Goal: Task Accomplishment & Management: Use online tool/utility

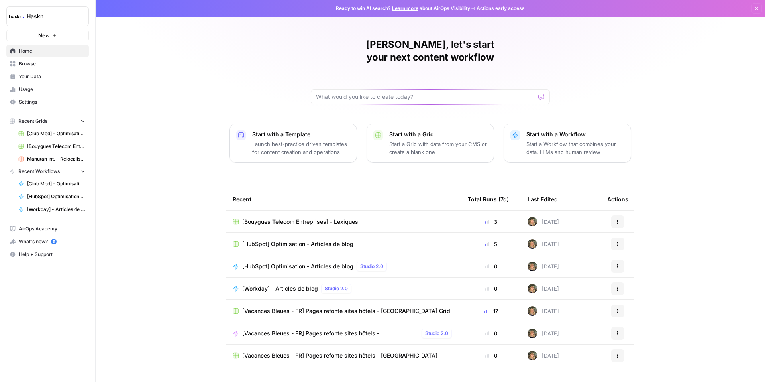
click at [46, 67] on link "Browse" at bounding box center [47, 63] width 82 height 13
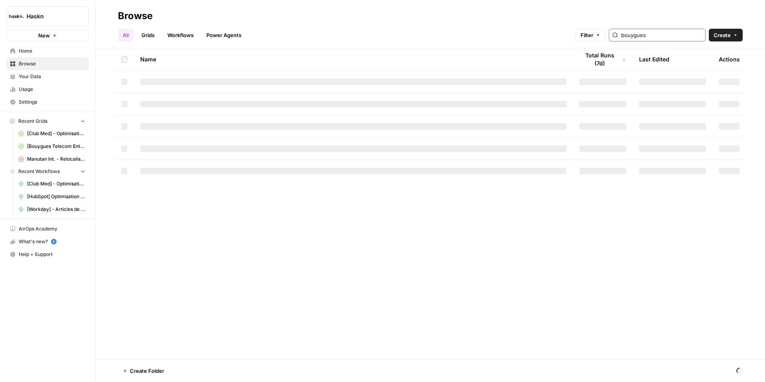
drag, startPoint x: 673, startPoint y: 36, endPoint x: 635, endPoint y: 35, distance: 38.2
click at [635, 35] on div "bouygues" at bounding box center [657, 35] width 97 height 13
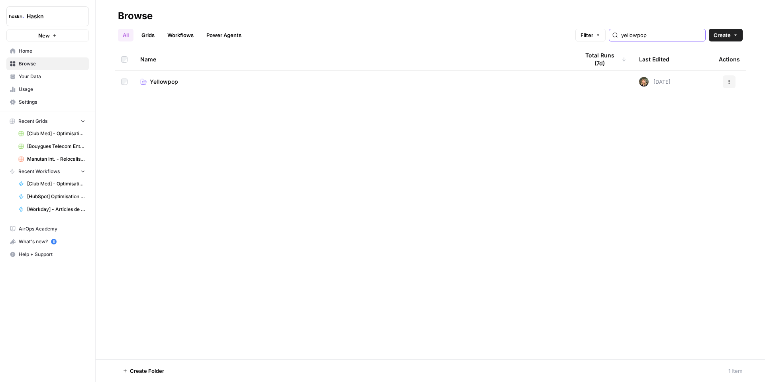
type input "yellowpop"
click at [163, 88] on td "Yellowpop" at bounding box center [353, 82] width 439 height 22
click at [162, 85] on span "Yellowpop" at bounding box center [164, 82] width 28 height 8
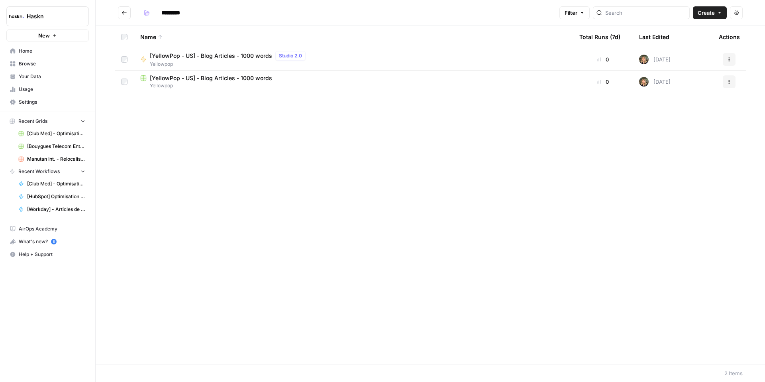
click at [235, 75] on span "[YellowPop - US] - Blog Articles - 1000 words" at bounding box center [211, 78] width 122 height 8
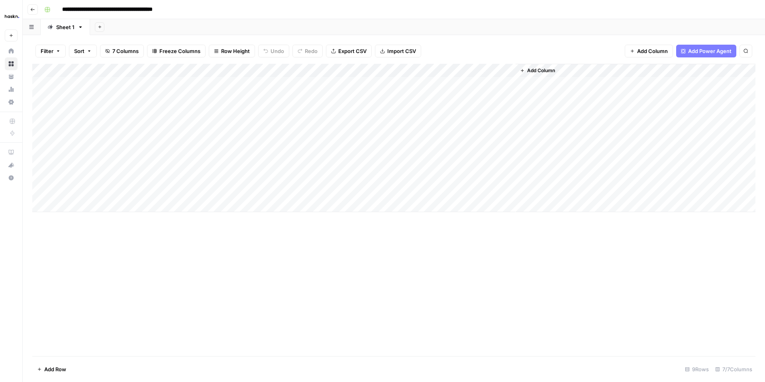
click at [427, 70] on div "Add Column" at bounding box center [393, 138] width 723 height 148
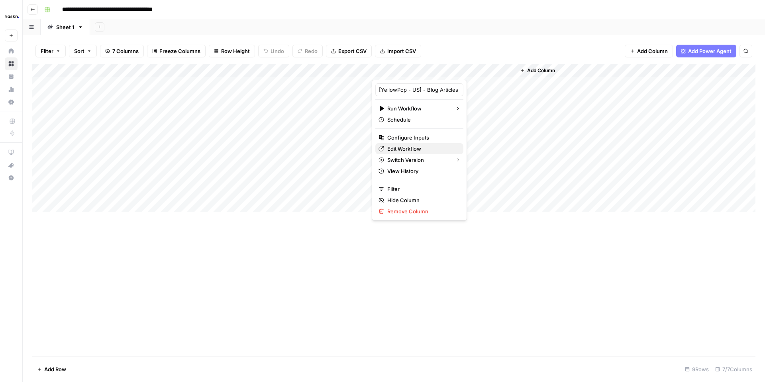
click at [400, 145] on span "Edit Workflow" at bounding box center [422, 149] width 70 height 8
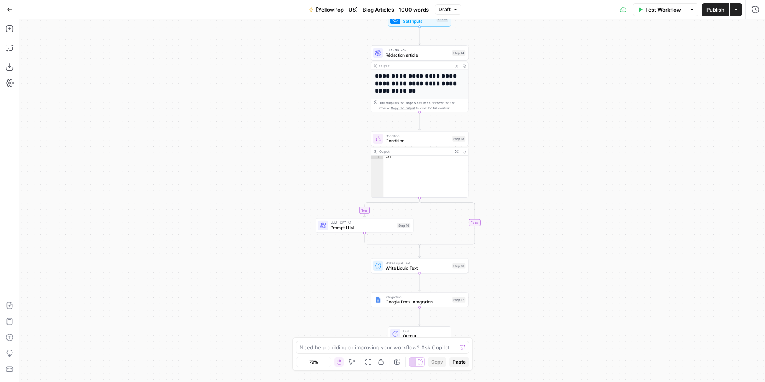
click at [325, 362] on icon "button" at bounding box center [326, 362] width 4 height 4
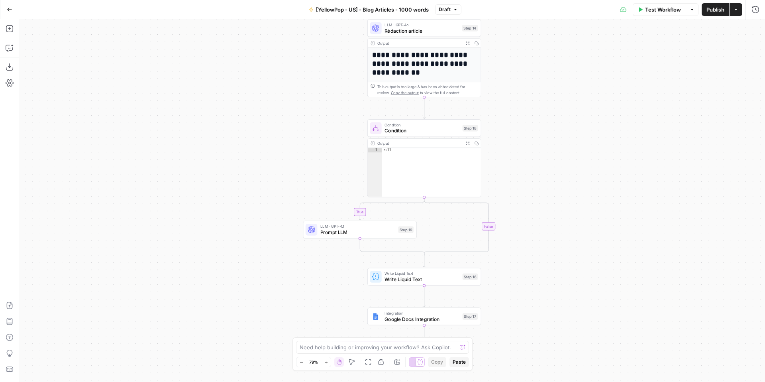
click at [325, 362] on icon "button" at bounding box center [326, 362] width 4 height 4
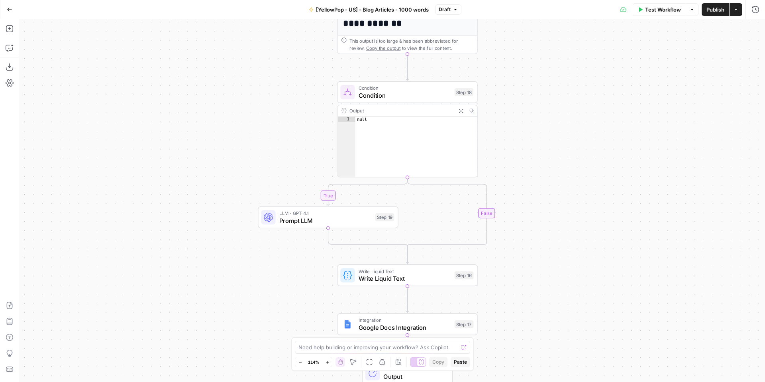
drag, startPoint x: 281, startPoint y: 190, endPoint x: 340, endPoint y: 132, distance: 82.0
click at [257, 170] on div "**********" at bounding box center [392, 200] width 746 height 363
click at [421, 76] on icon "button" at bounding box center [421, 74] width 7 height 7
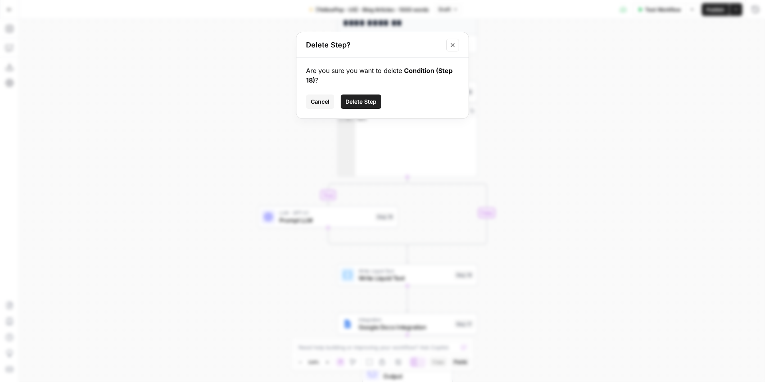
click at [368, 98] on span "Delete Step" at bounding box center [360, 102] width 31 height 8
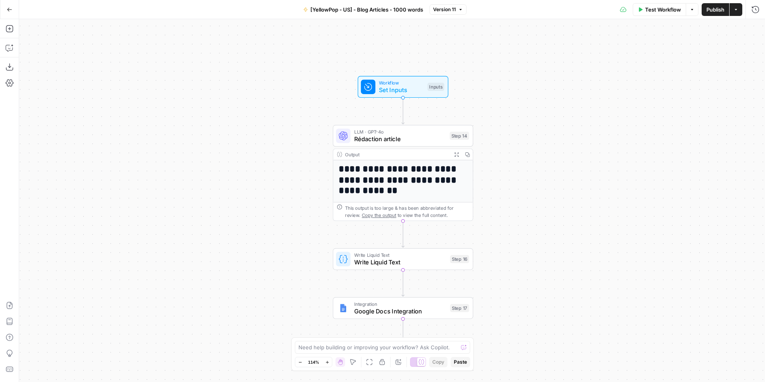
drag, startPoint x: 188, startPoint y: 123, endPoint x: 147, endPoint y: 134, distance: 41.8
click at [178, 157] on div "**********" at bounding box center [392, 200] width 746 height 363
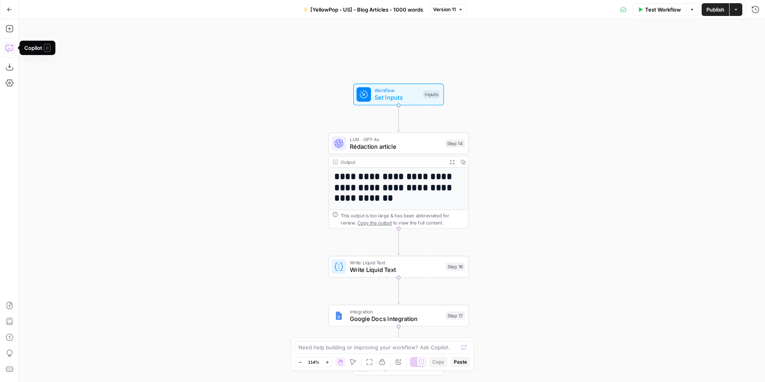
click at [11, 47] on icon "button" at bounding box center [10, 48] width 8 height 8
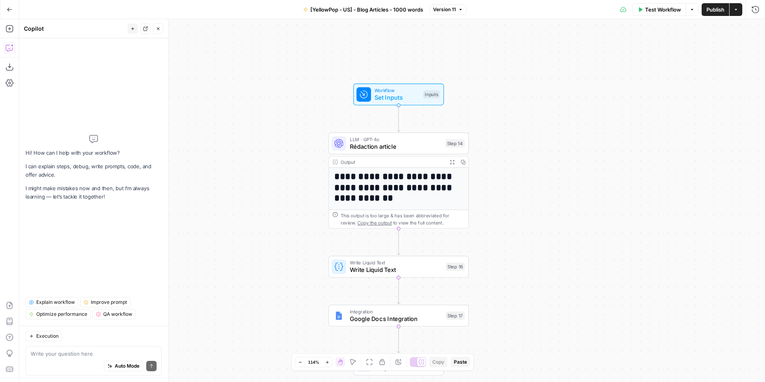
drag, startPoint x: 158, startPoint y: 27, endPoint x: 99, endPoint y: 25, distance: 58.6
click at [157, 27] on icon "button" at bounding box center [158, 28] width 5 height 5
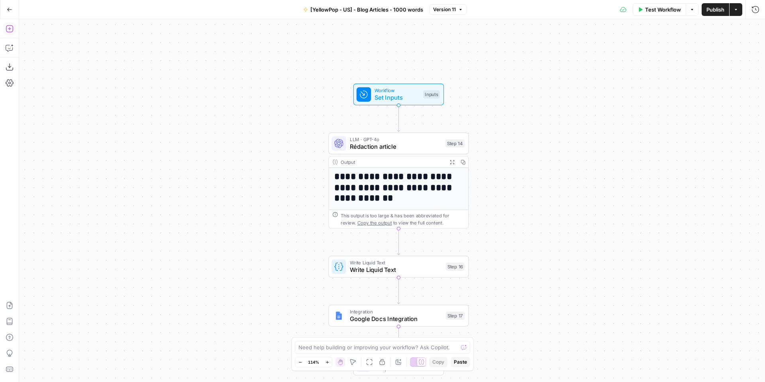
click at [7, 30] on icon "button" at bounding box center [10, 29] width 8 height 8
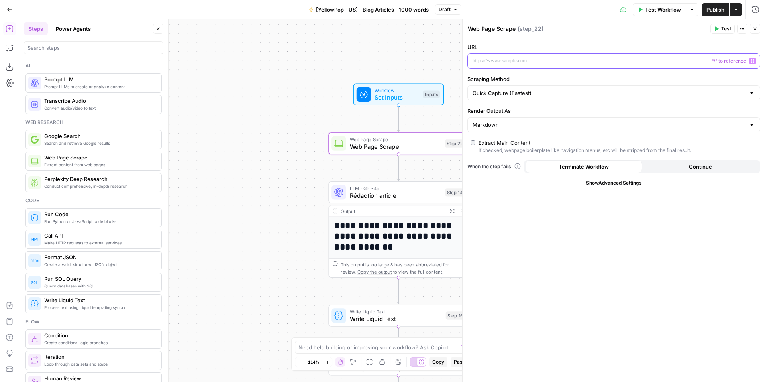
click at [542, 61] on p at bounding box center [607, 61] width 270 height 8
click at [398, 92] on span "Workflow" at bounding box center [396, 90] width 45 height 7
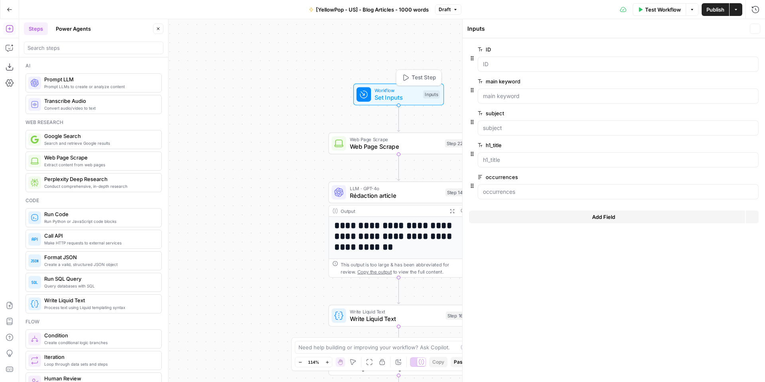
click at [398, 92] on span "Workflow" at bounding box center [396, 90] width 45 height 7
click at [607, 218] on span "Add Field" at bounding box center [603, 217] width 23 height 8
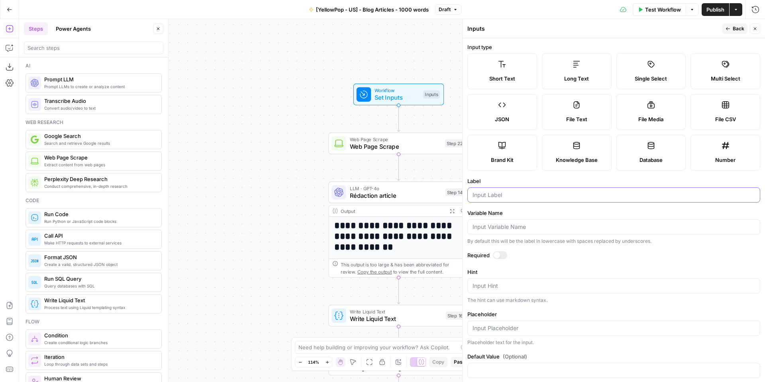
click at [508, 194] on input "Label" at bounding box center [613, 195] width 282 height 8
drag, startPoint x: 515, startPoint y: 194, endPoint x: 467, endPoint y: 192, distance: 48.3
click at [466, 190] on div "Inputs Back Close Input type Short Text Long Text Single Select Multi Select JS…" at bounding box center [613, 200] width 303 height 363
type input "top competitor"
click at [492, 229] on input "Variable Name" at bounding box center [613, 227] width 282 height 8
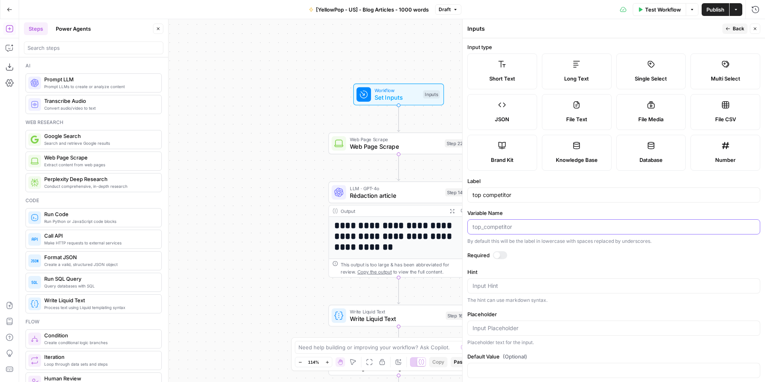
paste input "top competitor"
click at [484, 229] on input "top competitor" at bounding box center [613, 227] width 282 height 8
type input "top_competitor"
click at [730, 29] on button "Back" at bounding box center [734, 29] width 25 height 10
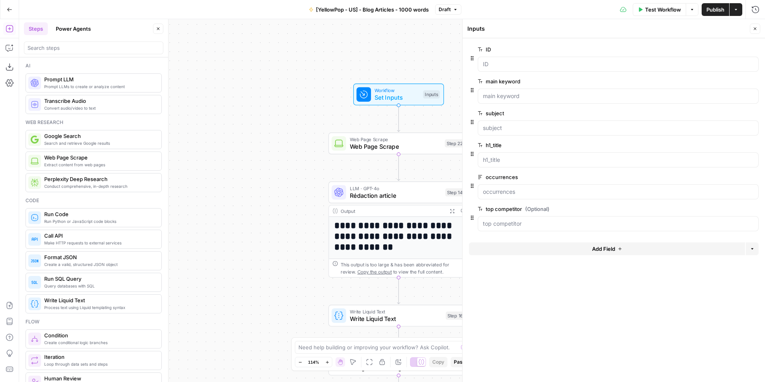
click at [755, 32] on button "Close" at bounding box center [755, 29] width 10 height 10
click at [405, 146] on span "Web Page Scrape" at bounding box center [396, 146] width 92 height 9
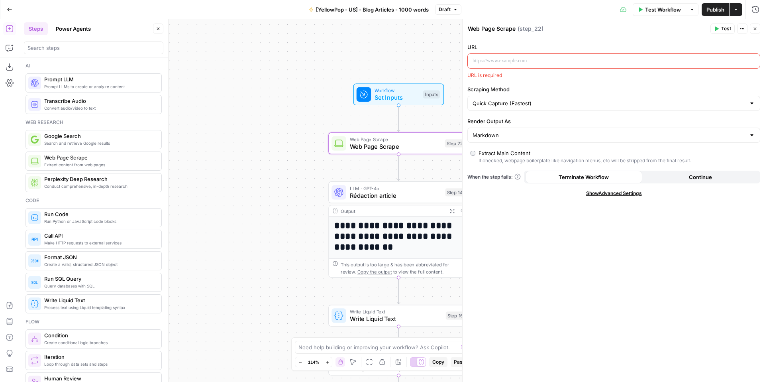
click at [508, 63] on p at bounding box center [607, 61] width 270 height 8
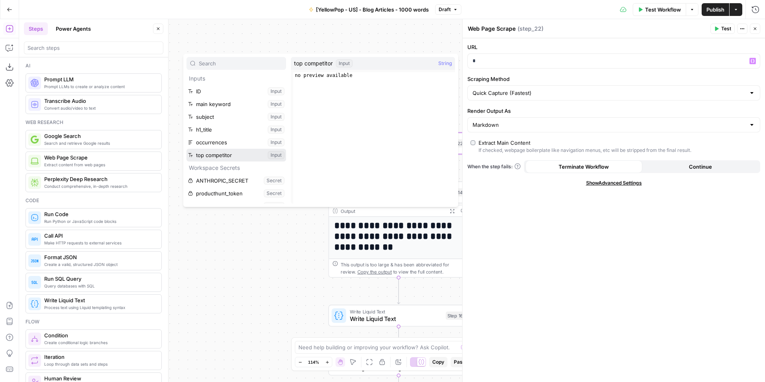
click at [230, 152] on button "Select variable top competitor" at bounding box center [236, 155] width 100 height 13
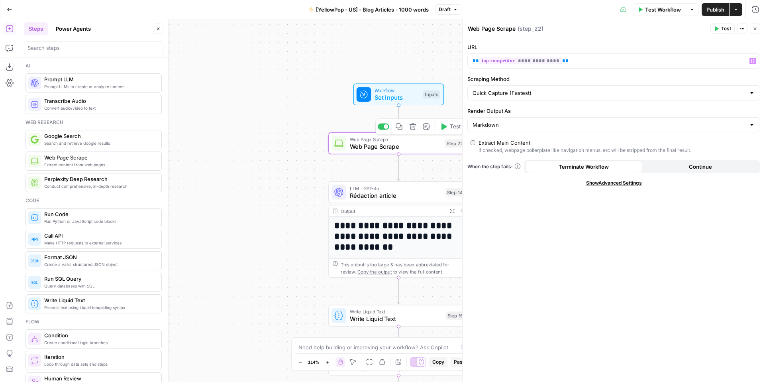
click at [388, 149] on span "Web Page Scrape" at bounding box center [396, 146] width 92 height 9
click at [396, 100] on span "Set Inputs" at bounding box center [396, 97] width 45 height 9
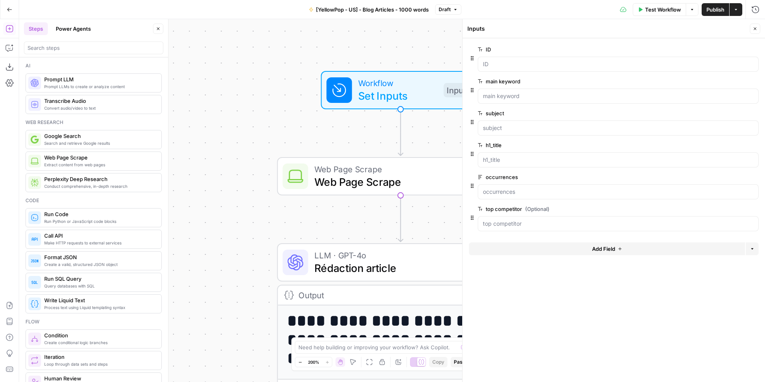
click at [518, 209] on label "top competitor (Optional)" at bounding box center [596, 209] width 236 height 8
click at [518, 219] on competitor "top competitor (Optional)" at bounding box center [618, 223] width 270 height 8
click at [724, 208] on span "edit field" at bounding box center [729, 209] width 18 height 6
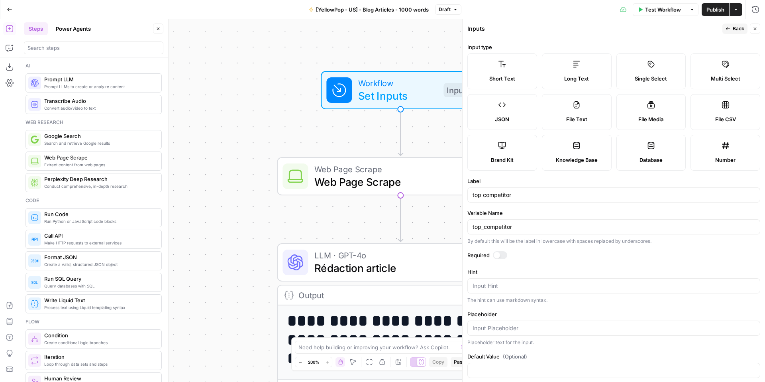
click at [752, 30] on button "Close" at bounding box center [755, 29] width 10 height 10
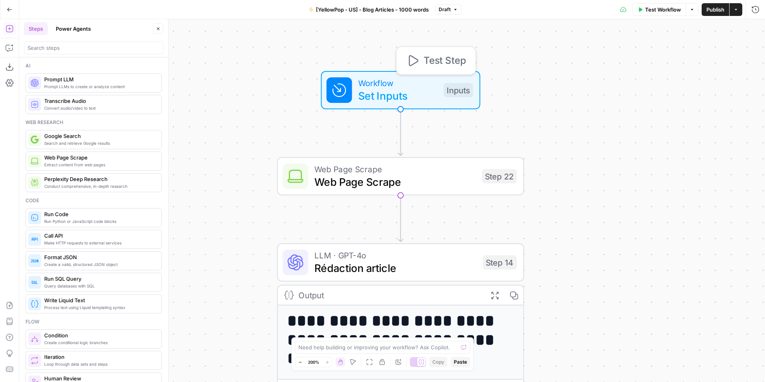
click at [411, 97] on span "Set Inputs" at bounding box center [397, 96] width 79 height 16
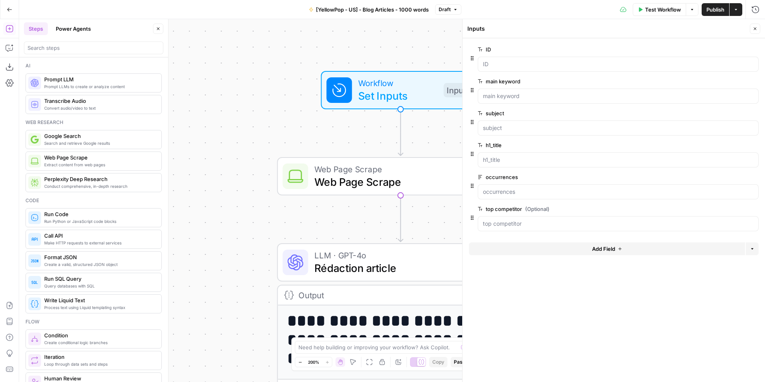
click at [728, 47] on span "edit field" at bounding box center [729, 49] width 18 height 6
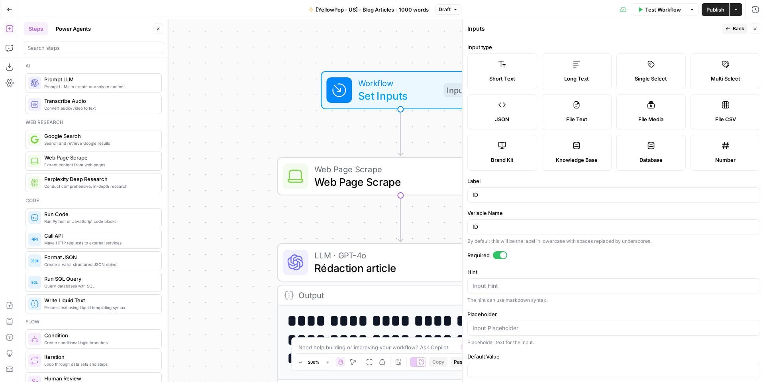
click at [716, 150] on label "Number" at bounding box center [725, 153] width 70 height 36
click at [733, 29] on span "Back" at bounding box center [739, 28] width 12 height 7
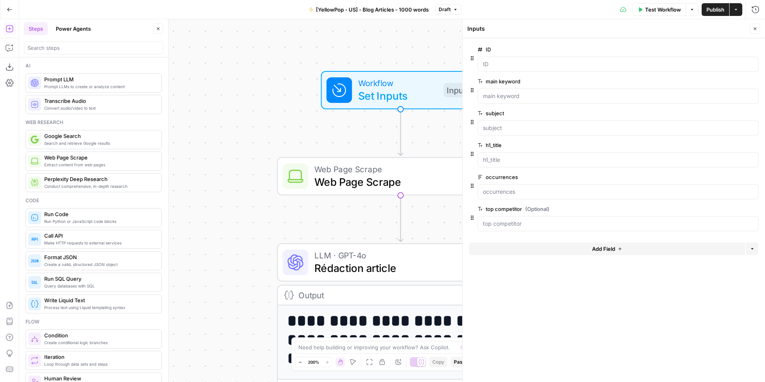
click at [753, 29] on icon "button" at bounding box center [755, 28] width 5 height 5
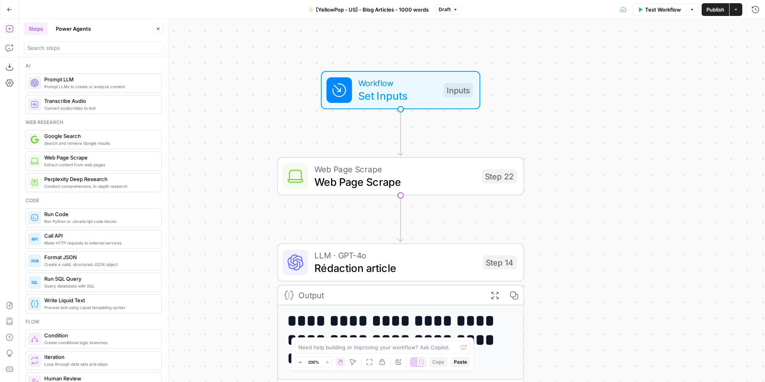
click at [411, 175] on span "Web Page Scrape" at bounding box center [394, 182] width 161 height 16
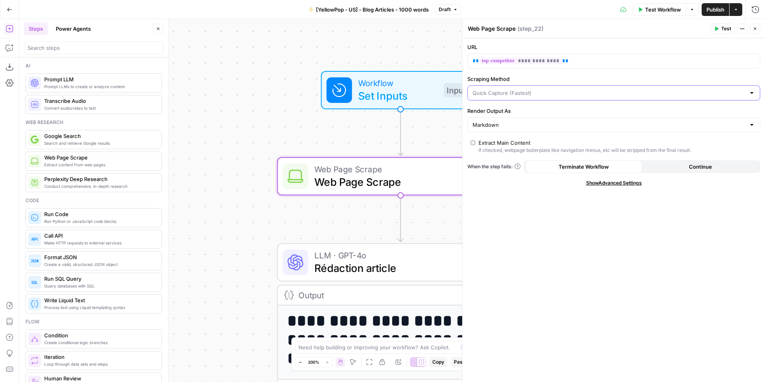
click at [545, 96] on input "Scraping Method" at bounding box center [608, 93] width 273 height 8
click at [533, 123] on span "Detailed Scrape (Slowest)" at bounding box center [612, 124] width 276 height 8
type input "Detailed Scrape (Slowest)"
click at [541, 123] on input "Render Output As" at bounding box center [608, 125] width 273 height 8
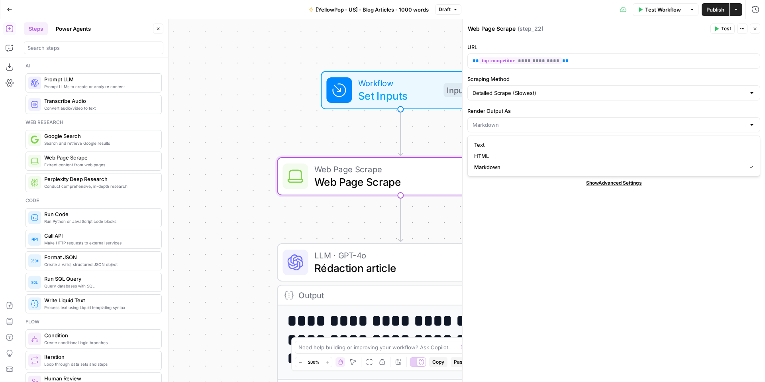
type input "Markdown"
click at [548, 108] on label "Render Output As" at bounding box center [613, 111] width 293 height 8
click at [548, 121] on input "Markdown" at bounding box center [608, 125] width 273 height 8
type input "Markdown"
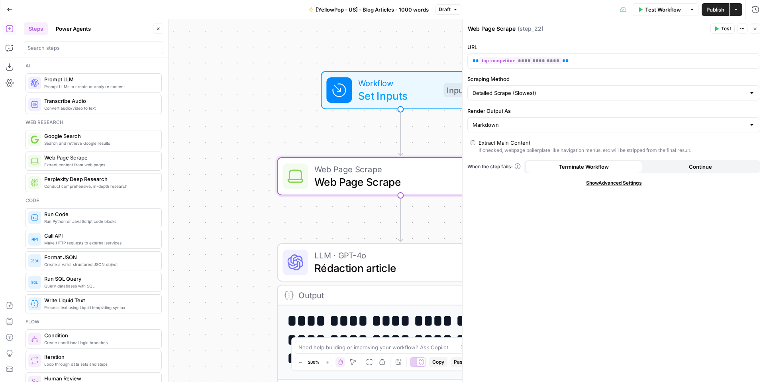
click at [524, 200] on form "**********" at bounding box center [614, 209] width 302 height 343
click at [751, 32] on button "Close" at bounding box center [755, 29] width 10 height 10
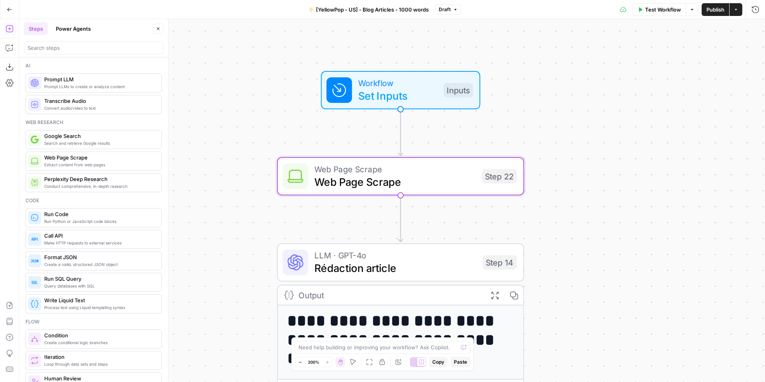
click at [302, 364] on icon "button" at bounding box center [300, 362] width 4 height 4
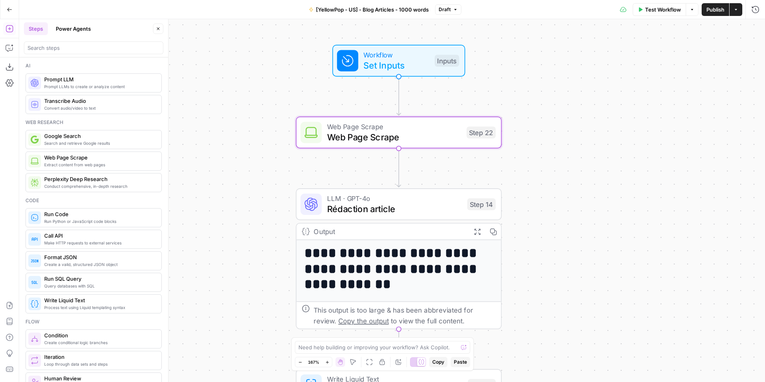
drag, startPoint x: 263, startPoint y: 282, endPoint x: 270, endPoint y: 234, distance: 48.3
click at [262, 230] on div "**********" at bounding box center [392, 200] width 746 height 363
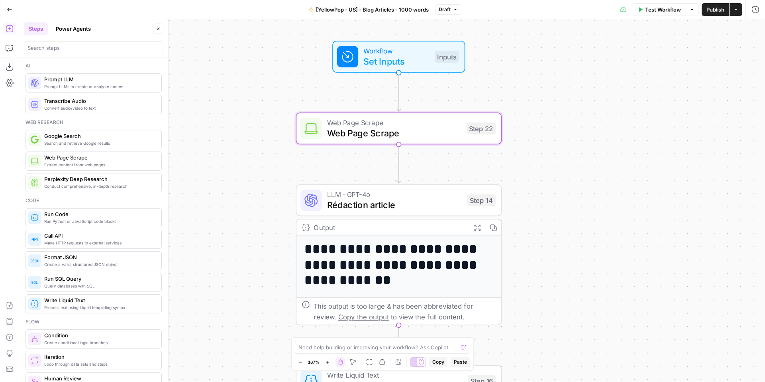
click at [380, 65] on span "Set Inputs" at bounding box center [396, 61] width 66 height 13
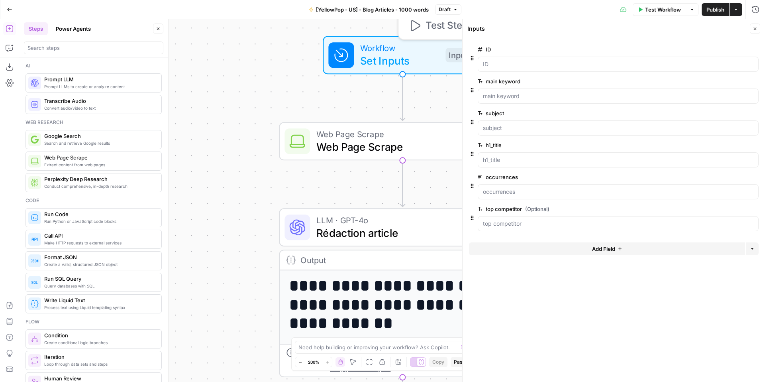
click at [417, 29] on icon "button" at bounding box center [414, 25] width 13 height 13
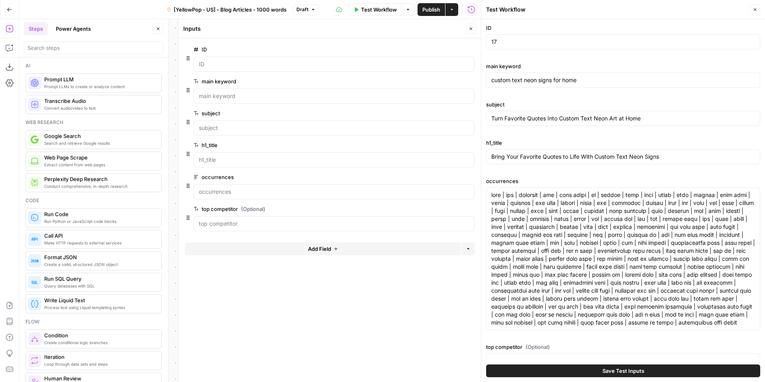
scroll to position [25, 0]
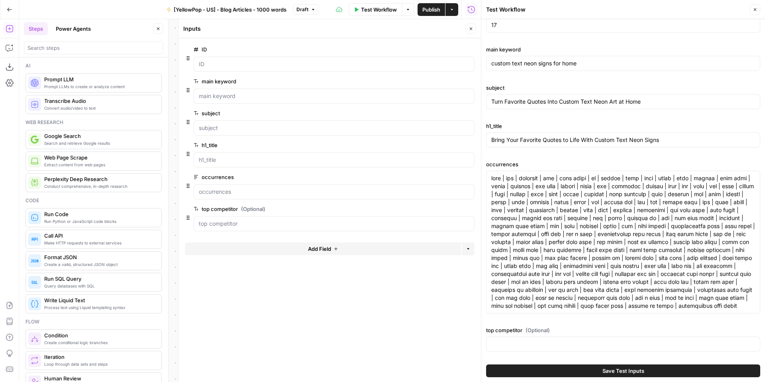
click at [540, 331] on span "(Optional)" at bounding box center [537, 330] width 24 height 8
click at [540, 340] on input "top competitor (Optional)" at bounding box center [623, 344] width 264 height 8
paste input "[URL][DOMAIN_NAME]"
type input "[URL][DOMAIN_NAME]"
drag, startPoint x: 639, startPoint y: 304, endPoint x: 459, endPoint y: 166, distance: 226.4
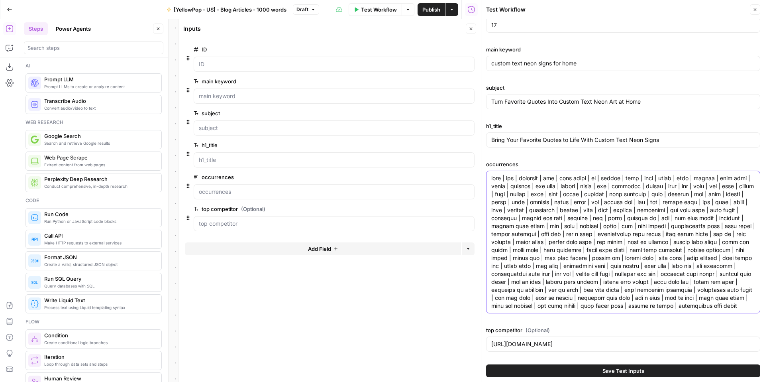
click at [459, 166] on body "**********" at bounding box center [382, 191] width 765 height 382
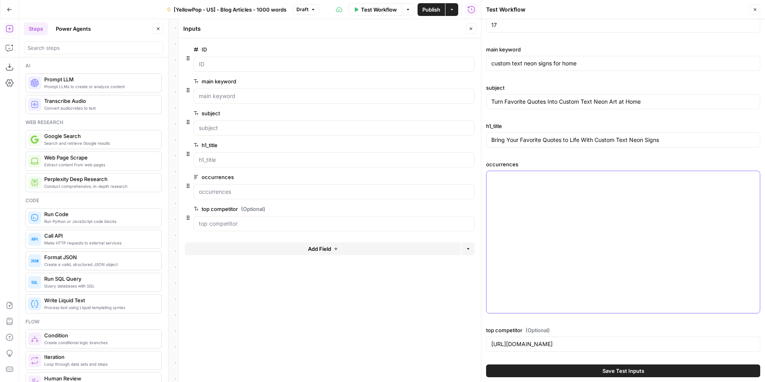
scroll to position [0, 0]
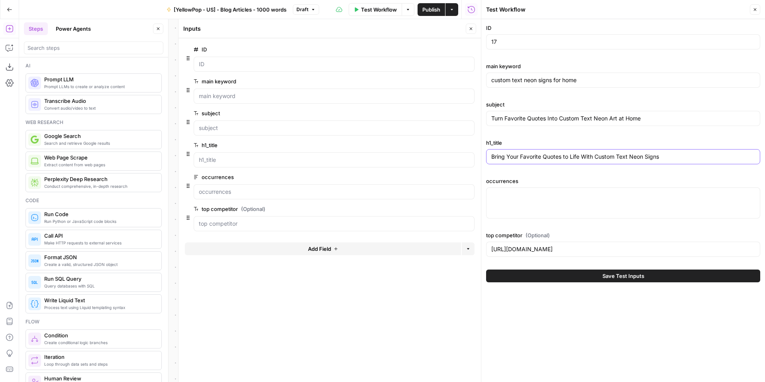
drag, startPoint x: 668, startPoint y: 155, endPoint x: 459, endPoint y: 145, distance: 208.6
click at [459, 145] on body "**********" at bounding box center [382, 191] width 765 height 382
drag, startPoint x: 650, startPoint y: 117, endPoint x: 436, endPoint y: 115, distance: 213.5
click at [437, 115] on body "**********" at bounding box center [382, 191] width 765 height 382
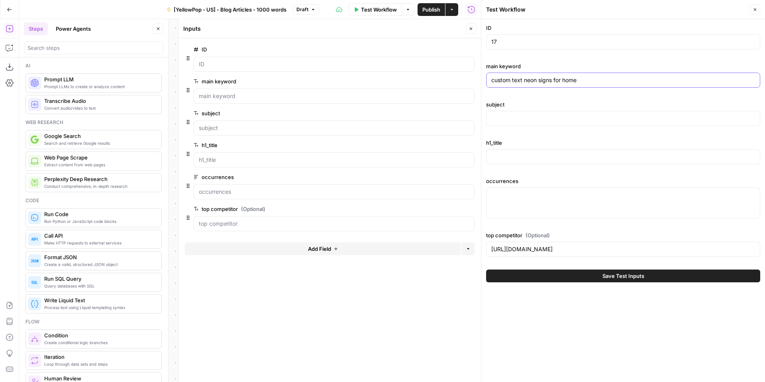
drag, startPoint x: 591, startPoint y: 79, endPoint x: 471, endPoint y: 80, distance: 119.9
click at [473, 80] on body "**********" at bounding box center [382, 191] width 765 height 382
click at [515, 42] on input "17" at bounding box center [623, 42] width 264 height 8
type input "1"
type input "25"
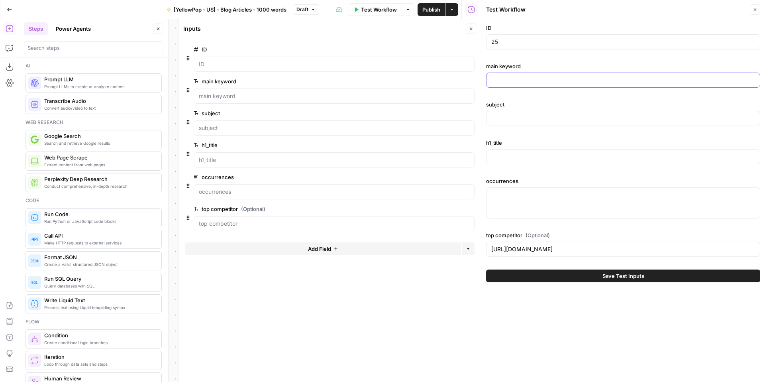
click at [526, 82] on input "main keyword" at bounding box center [623, 80] width 264 height 8
click at [513, 120] on input "subject" at bounding box center [623, 118] width 264 height 8
paste input "Neon Signs Installation Guide"
type input "Neon Signs Installation Guide"
click at [515, 84] on input "main keyword" at bounding box center [623, 80] width 264 height 8
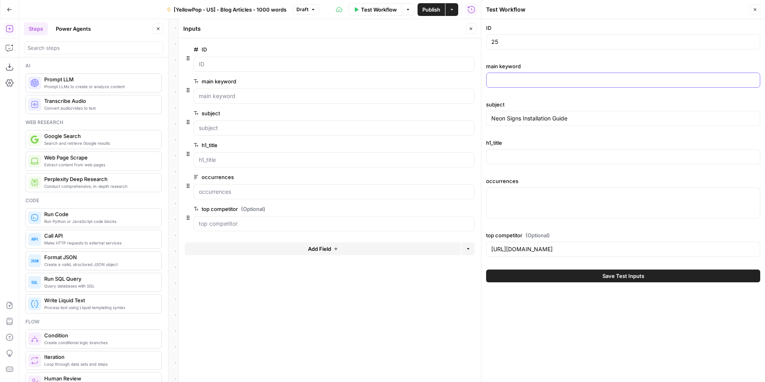
paste input "how to hang neon sign"
type input "how to hang neon sign"
click at [505, 158] on input "h1_title" at bounding box center [623, 157] width 264 height 8
paste input "How to Install Neon Signs: Step-by-[PERSON_NAME] to Hang a Neon Sign"
type input "How to Install Neon Signs: Step-by-[PERSON_NAME] to Hang a Neon Sign"
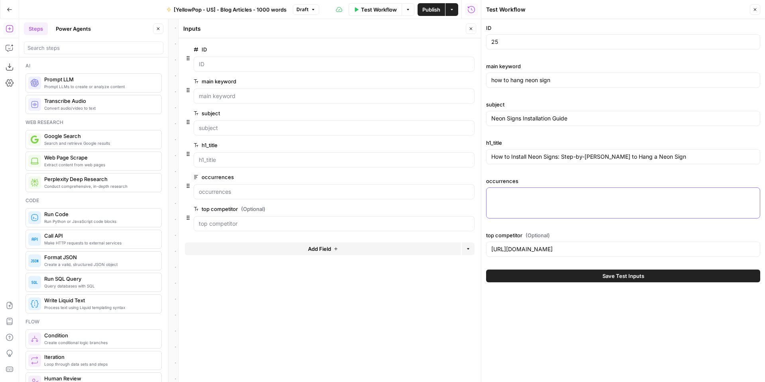
click at [514, 196] on textarea "occurrences" at bounding box center [623, 195] width 264 height 8
paste textarea "neon | us | sign | neon sign | wall | contact | contact us | privacy | signs | …"
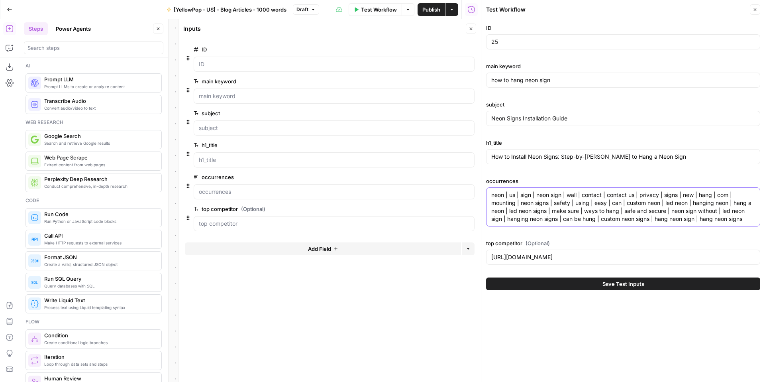
type textarea "neon | us | sign | neon sign | wall | contact | contact us | privacy | signs | …"
click at [591, 287] on button "Save Test Inputs" at bounding box center [623, 283] width 274 height 13
click at [752, 10] on button "Close" at bounding box center [755, 9] width 10 height 10
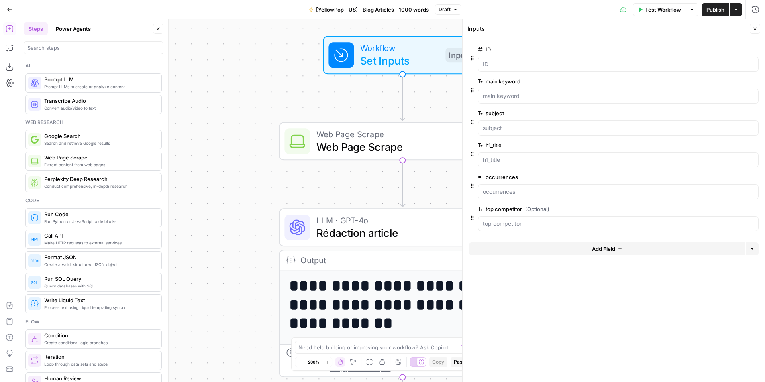
click at [759, 27] on button "Close" at bounding box center [755, 29] width 10 height 10
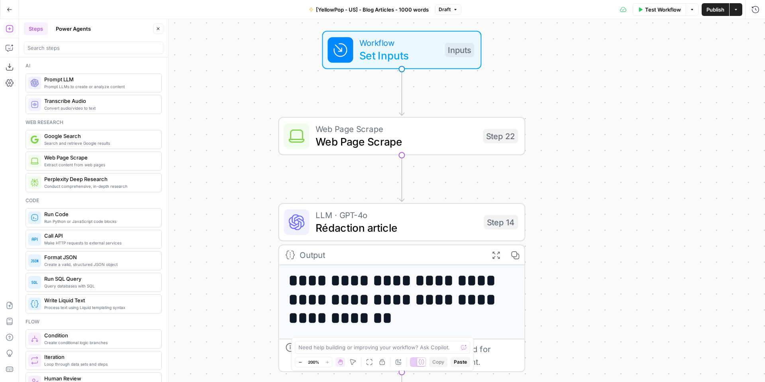
drag, startPoint x: 641, startPoint y: 144, endPoint x: 632, endPoint y: 102, distance: 42.4
click at [638, 109] on div "**********" at bounding box center [392, 200] width 746 height 363
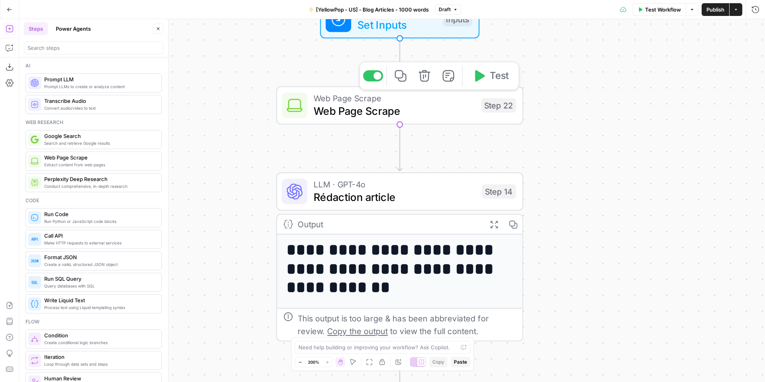
click at [420, 120] on div "Web Page Scrape Web Page Scrape Step 22 Copy step Delete step Add Note Test" at bounding box center [399, 105] width 247 height 38
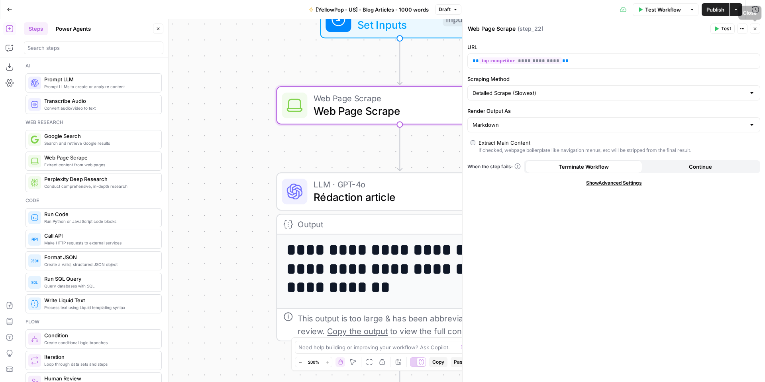
click at [753, 30] on icon "button" at bounding box center [755, 28] width 5 height 5
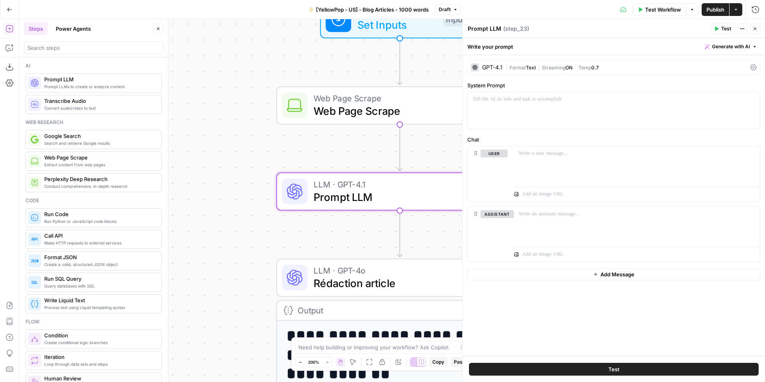
click at [492, 67] on div "GPT-4.1" at bounding box center [492, 68] width 20 height 6
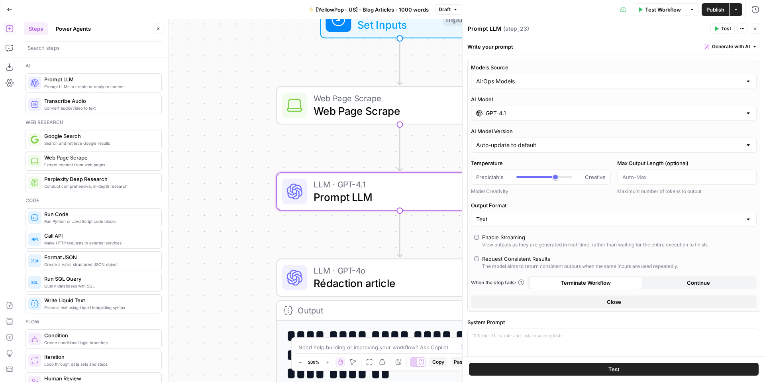
click at [539, 116] on input "GPT-4.1" at bounding box center [614, 113] width 256 height 8
click at [528, 70] on label "Models Source" at bounding box center [614, 67] width 286 height 8
click at [528, 77] on input "AirOps Models" at bounding box center [609, 81] width 266 height 8
click at [528, 78] on input "Models Source" at bounding box center [609, 81] width 266 height 8
click at [516, 116] on button "My Models" at bounding box center [610, 112] width 272 height 11
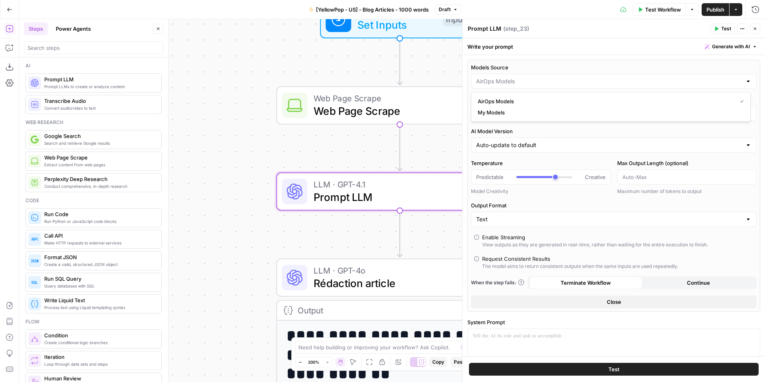
type input "My Models"
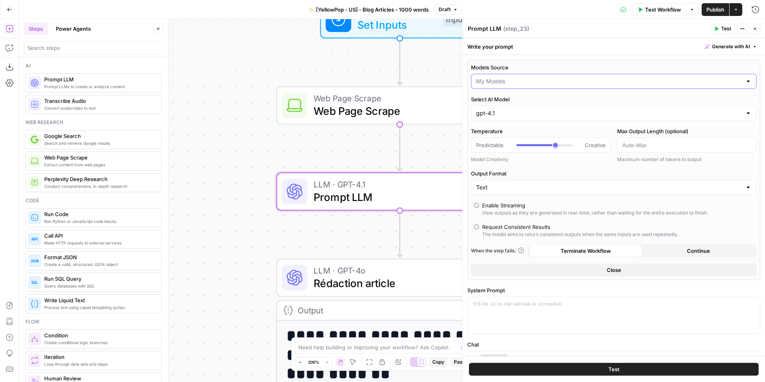
click at [532, 82] on input "Models Source" at bounding box center [609, 81] width 266 height 8
type input "My Models"
click at [562, 67] on label "Models Source" at bounding box center [614, 67] width 286 height 8
click at [562, 77] on input "My Models" at bounding box center [609, 81] width 266 height 8
type input "My Models"
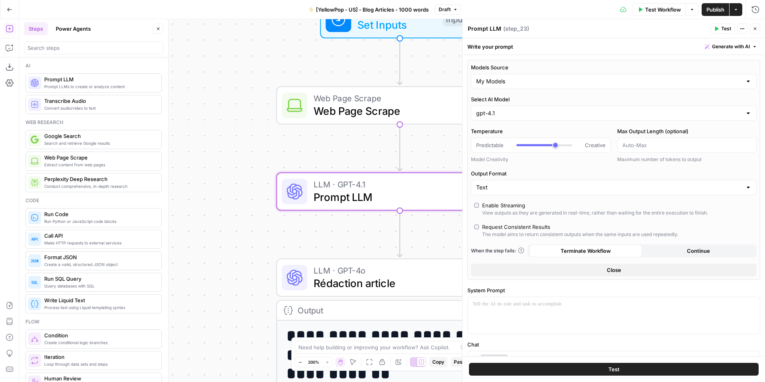
click at [743, 129] on label "Max Output Length (optional)" at bounding box center [687, 131] width 140 height 8
click at [743, 141] on input "Max Output Length (optional)" at bounding box center [686, 145] width 129 height 8
click at [738, 114] on div "gpt-4.1" at bounding box center [614, 113] width 286 height 15
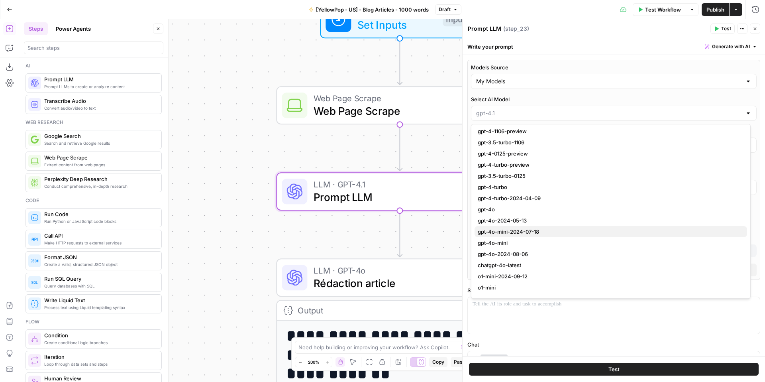
scroll to position [148, 0]
click at [494, 229] on span "gpt-4o-mini" at bounding box center [609, 230] width 263 height 8
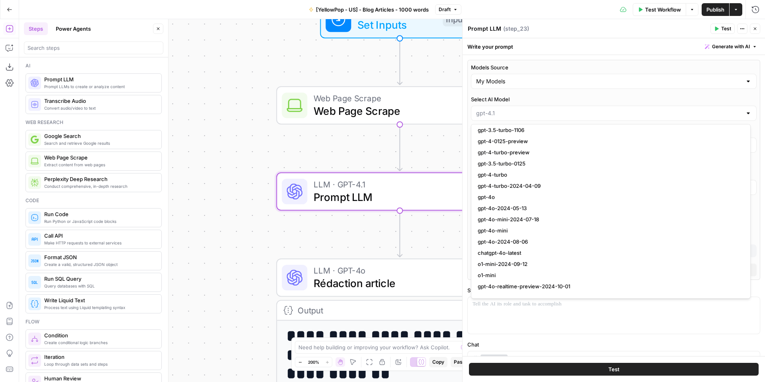
type input "gpt-4o-mini"
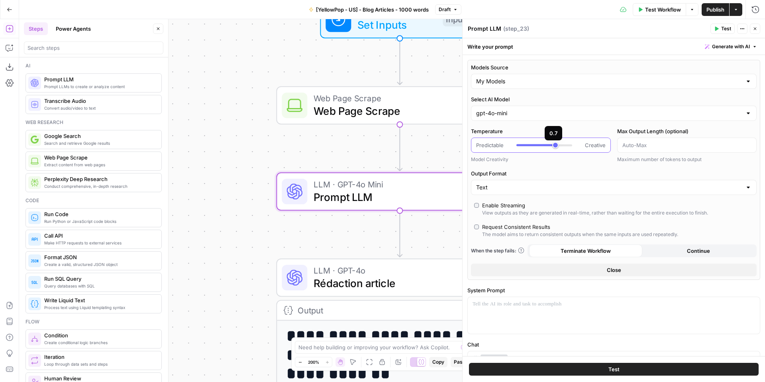
click at [536, 146] on div at bounding box center [544, 145] width 56 height 8
click at [539, 146] on div at bounding box center [544, 145] width 56 height 8
type input "*"
drag, startPoint x: 538, startPoint y: 145, endPoint x: 514, endPoint y: 143, distance: 24.0
click at [514, 143] on div "Predictable Creative" at bounding box center [540, 145] width 129 height 8
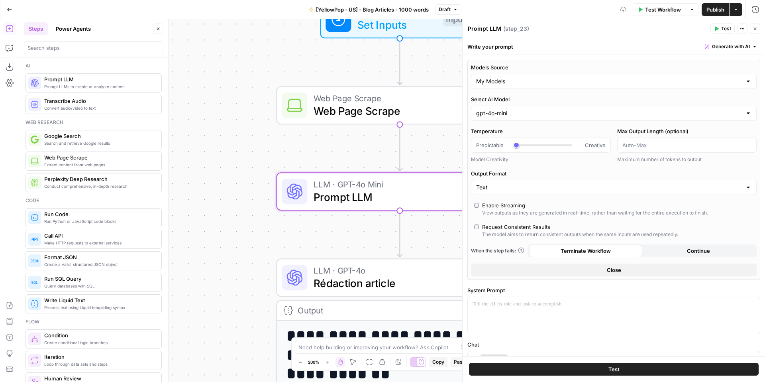
click at [515, 192] on div "Text" at bounding box center [614, 187] width 286 height 15
type input "Text"
click at [528, 175] on label "Output Format" at bounding box center [614, 173] width 286 height 8
click at [528, 183] on input "Text" at bounding box center [609, 187] width 266 height 8
type input "Text"
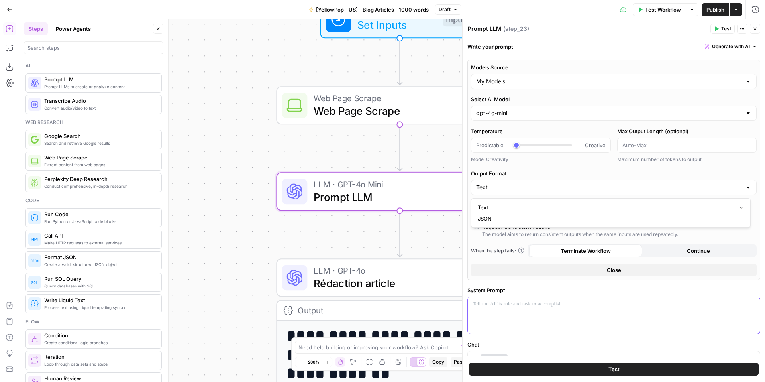
click at [535, 303] on p at bounding box center [613, 304] width 282 height 8
click at [607, 271] on span "Close" at bounding box center [614, 270] width 14 height 8
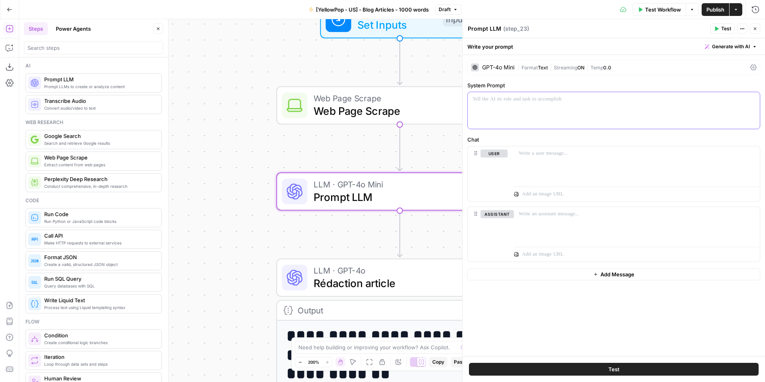
click at [517, 112] on div at bounding box center [614, 110] width 292 height 37
click at [559, 160] on div at bounding box center [637, 164] width 246 height 37
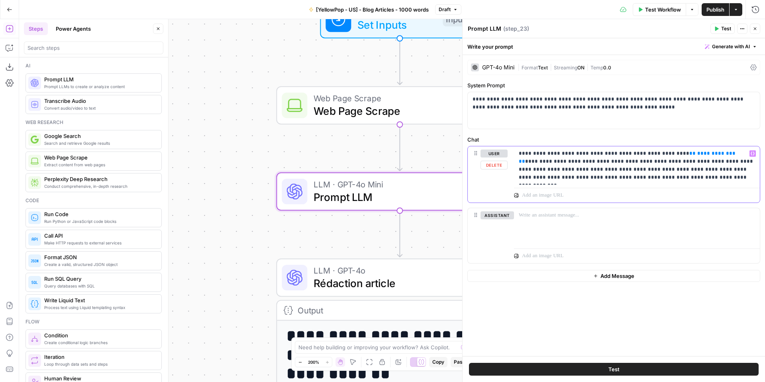
click at [697, 154] on span "**********" at bounding box center [716, 153] width 38 height 5
click at [359, 110] on span "Web Page Scrape" at bounding box center [394, 111] width 161 height 16
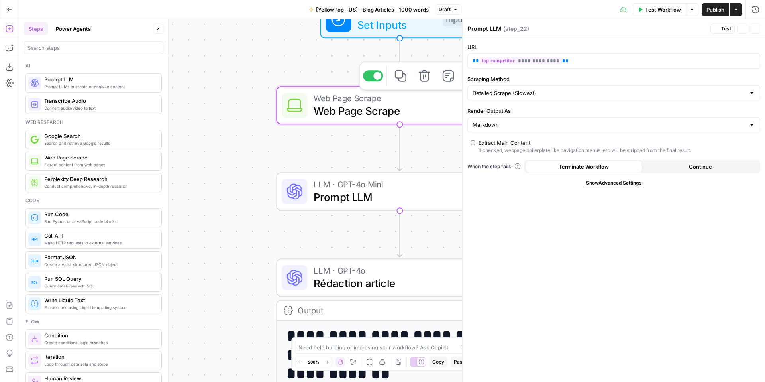
type textarea "Web Page Scrape"
click at [374, 116] on span "Web Page Scrape" at bounding box center [394, 111] width 161 height 16
click at [753, 30] on icon "button" at bounding box center [755, 28] width 5 height 5
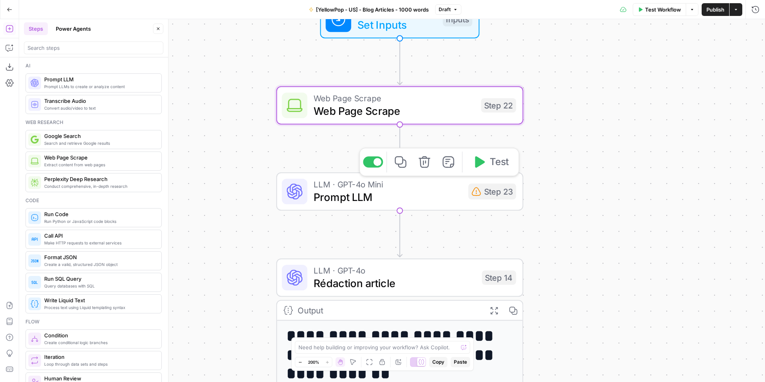
click at [423, 187] on span "LLM · GPT-4o Mini" at bounding box center [388, 184] width 148 height 13
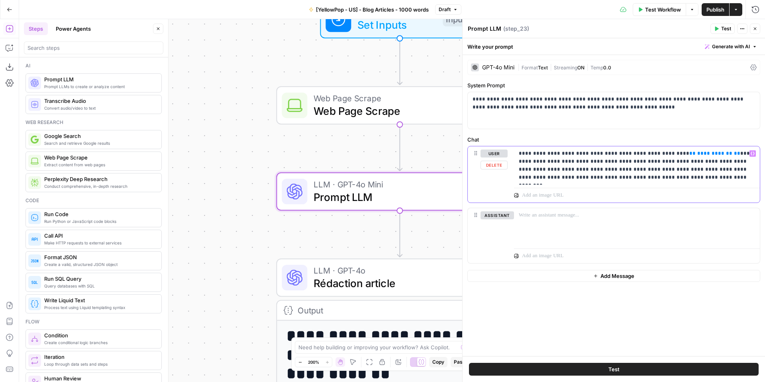
click at [697, 154] on span "**********" at bounding box center [714, 153] width 35 height 5
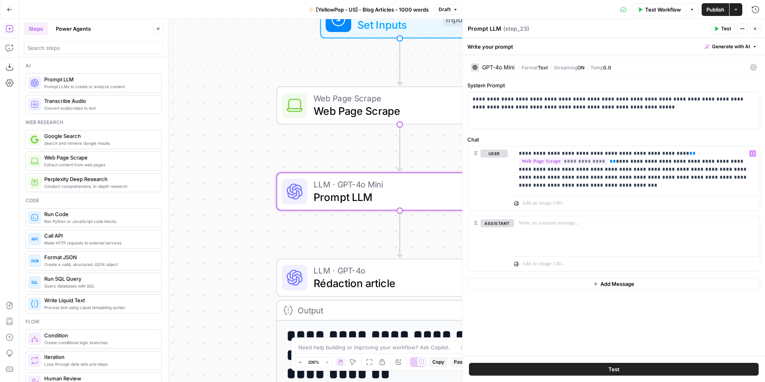
click at [756, 27] on icon "button" at bounding box center [755, 28] width 5 height 5
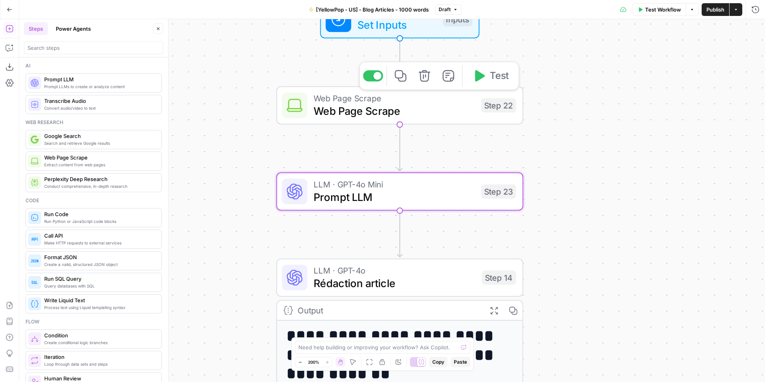
click at [480, 71] on icon "button" at bounding box center [478, 75] width 13 height 13
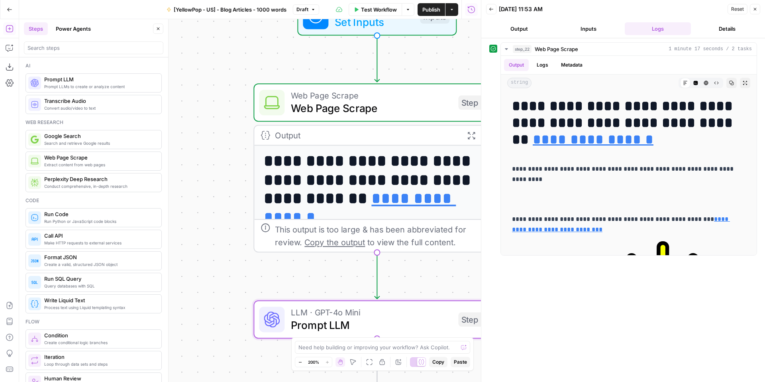
drag, startPoint x: 240, startPoint y: 148, endPoint x: 214, endPoint y: 144, distance: 26.2
click at [214, 144] on div "**********" at bounding box center [250, 200] width 462 height 363
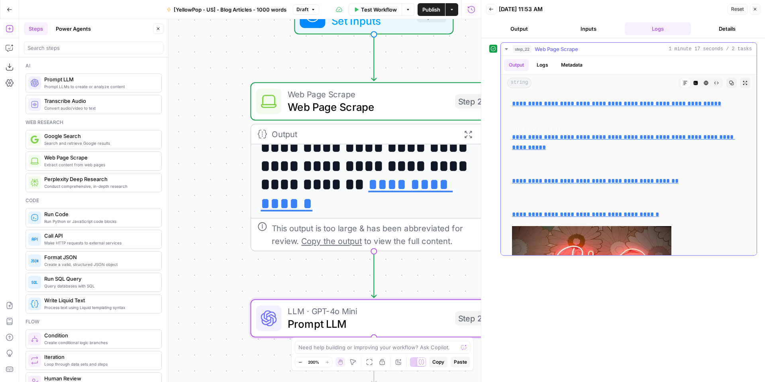
scroll to position [4872, 0]
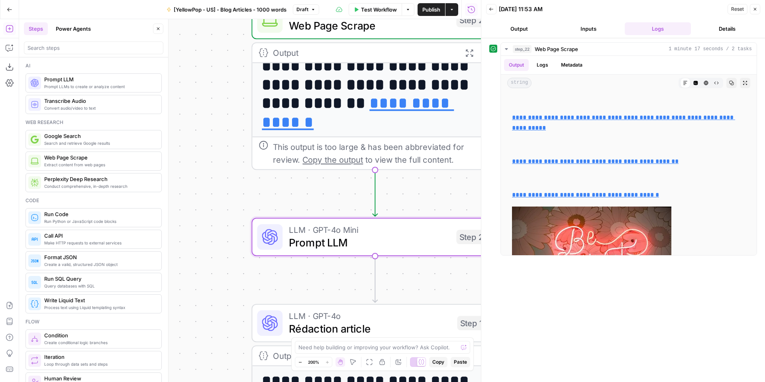
drag, startPoint x: 235, startPoint y: 232, endPoint x: 237, endPoint y: 148, distance: 84.1
click at [237, 148] on div "**********" at bounding box center [250, 200] width 462 height 363
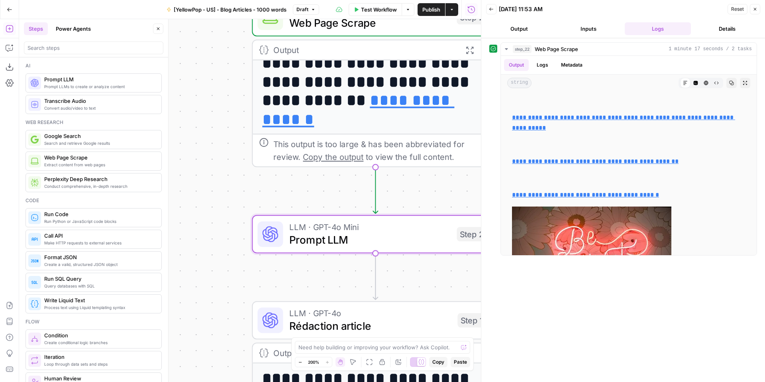
click at [350, 224] on span "LLM · GPT-4o Mini" at bounding box center [369, 226] width 161 height 13
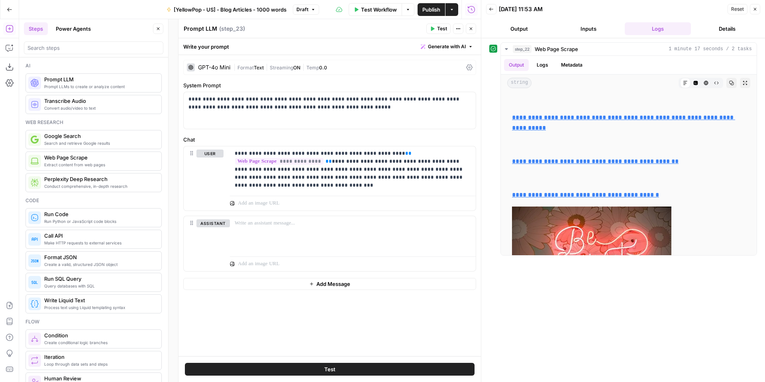
click at [436, 29] on button "Test" at bounding box center [438, 29] width 24 height 10
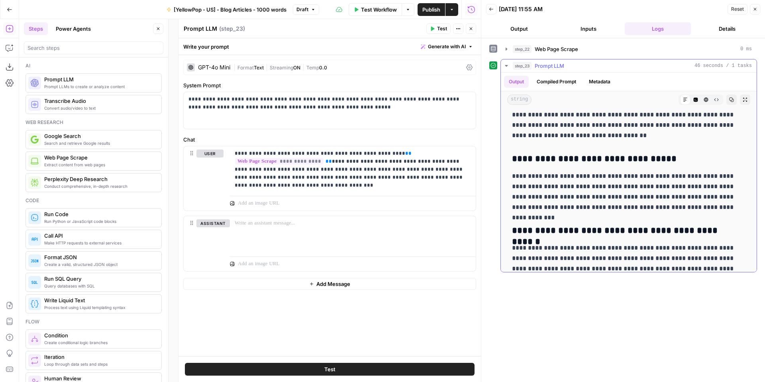
scroll to position [1746, 0]
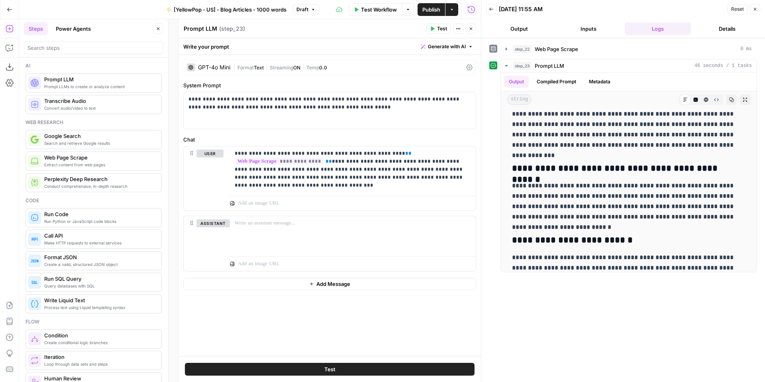
click at [467, 66] on icon at bounding box center [469, 68] width 6 height 6
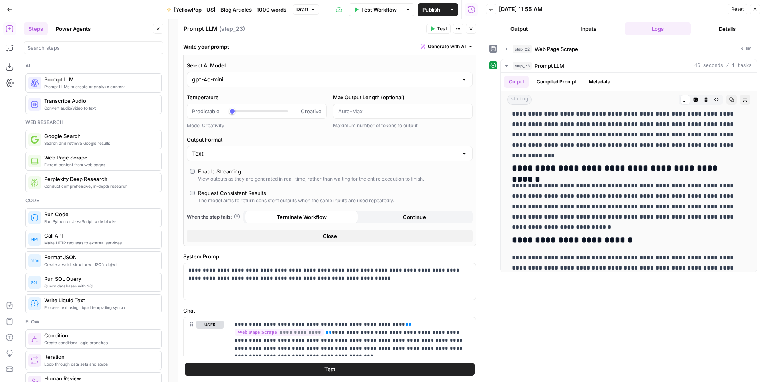
scroll to position [1, 0]
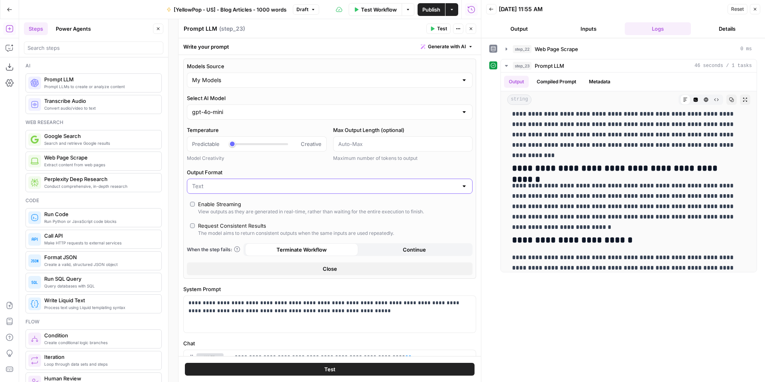
click at [239, 184] on input "Output Format" at bounding box center [325, 186] width 266 height 8
type input "Text"
click at [272, 171] on label "Output Format" at bounding box center [330, 172] width 286 height 8
click at [272, 182] on input "Text" at bounding box center [325, 186] width 266 height 8
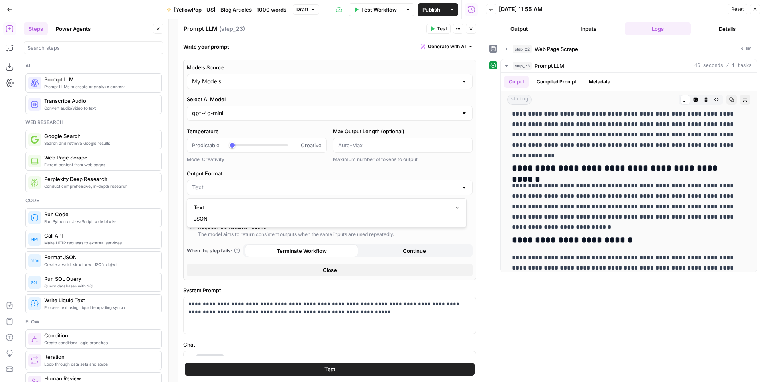
type input "Text"
click at [472, 32] on button "Close" at bounding box center [471, 29] width 10 height 10
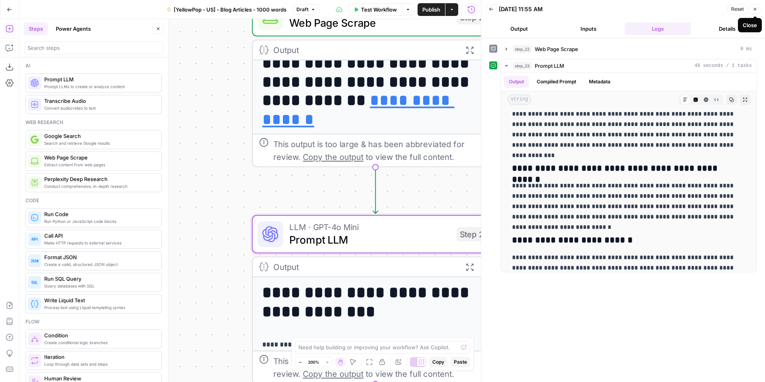
click at [752, 11] on button "Close" at bounding box center [755, 9] width 10 height 10
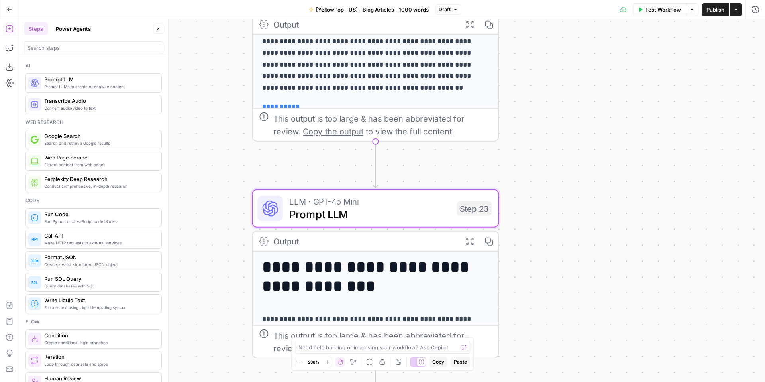
scroll to position [257, 0]
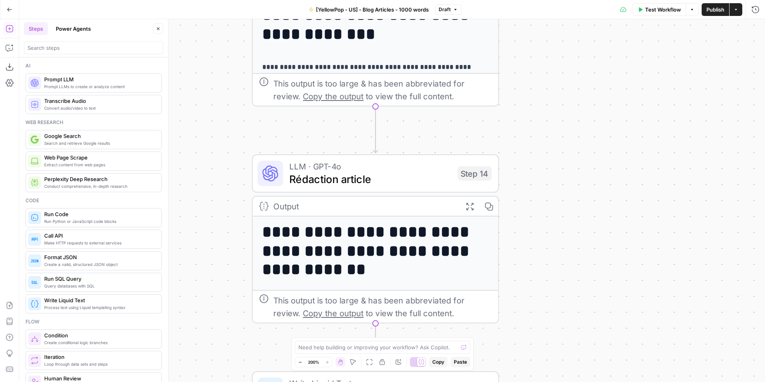
click at [298, 360] on icon "button" at bounding box center [300, 362] width 4 height 4
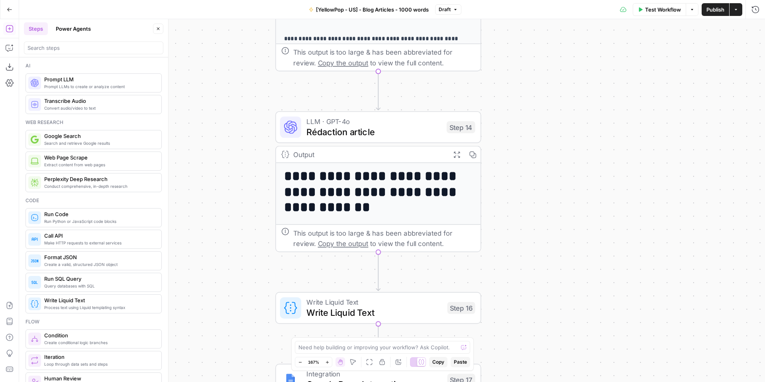
drag, startPoint x: 331, startPoint y: 134, endPoint x: 455, endPoint y: 163, distance: 126.8
click at [331, 134] on span "Rédaction article" at bounding box center [373, 131] width 135 height 13
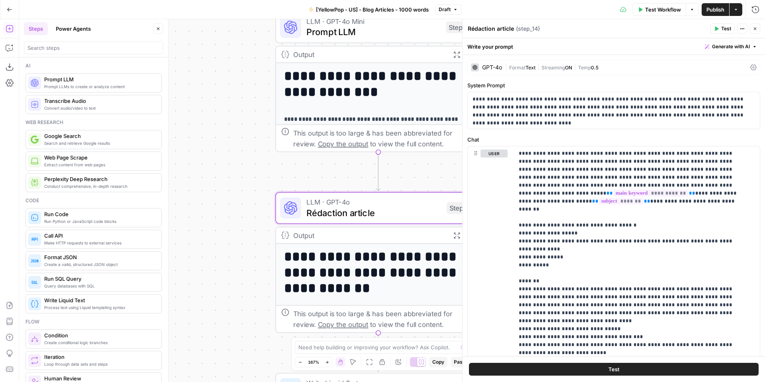
click at [244, 184] on div "**********" at bounding box center [392, 200] width 746 height 363
drag, startPoint x: 755, startPoint y: 31, endPoint x: 749, endPoint y: 37, distance: 9.0
click at [755, 31] on icon "button" at bounding box center [755, 28] width 5 height 5
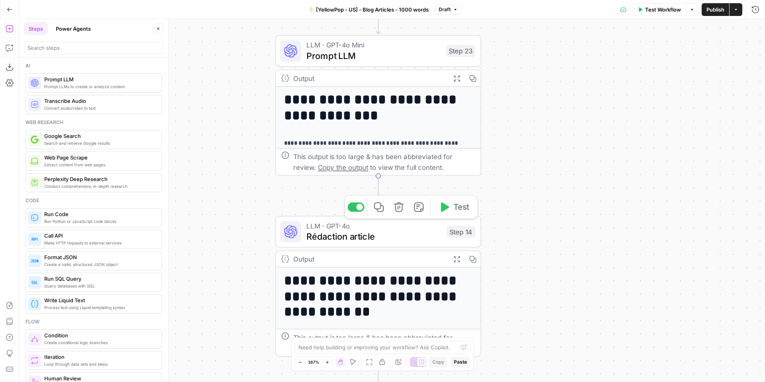
click at [361, 235] on span "Rédaction article" at bounding box center [373, 235] width 135 height 13
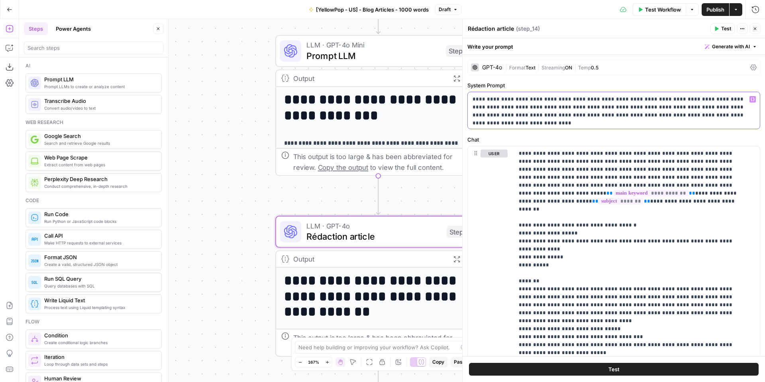
drag, startPoint x: 733, startPoint y: 113, endPoint x: 470, endPoint y: 101, distance: 263.6
click at [470, 101] on div "**********" at bounding box center [614, 110] width 292 height 37
copy p "**********"
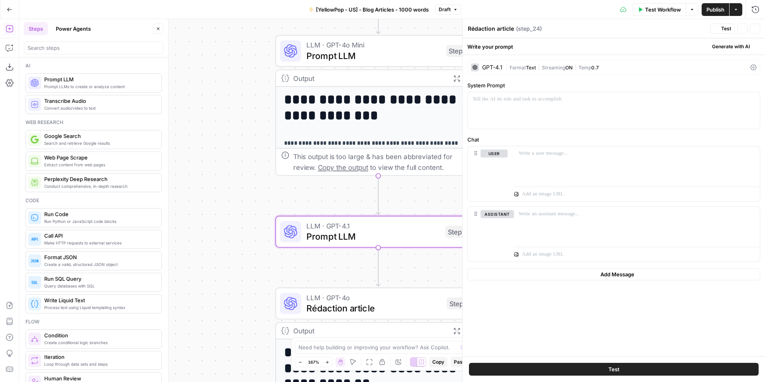
type textarea "Prompt LLM"
click at [541, 93] on div at bounding box center [614, 110] width 292 height 37
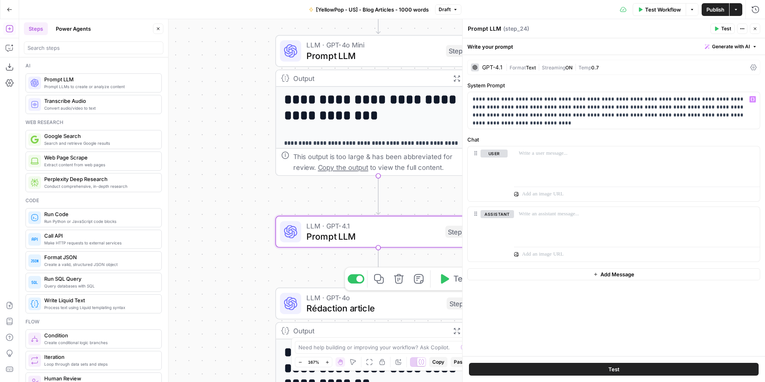
click at [355, 311] on span "Rédaction article" at bounding box center [373, 307] width 135 height 13
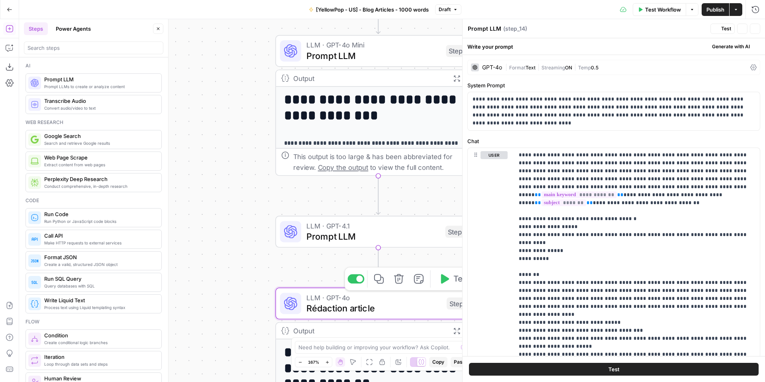
type textarea "Rédaction article"
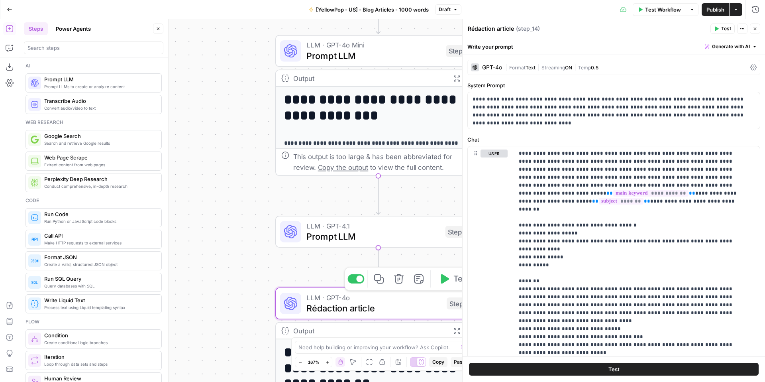
click at [340, 239] on span "Prompt LLM" at bounding box center [372, 235] width 133 height 13
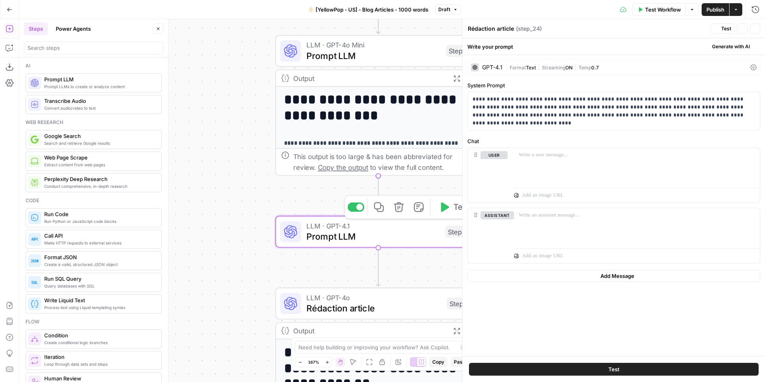
type textarea "Prompt LLM"
click at [497, 65] on div "GPT-4.1" at bounding box center [492, 68] width 20 height 6
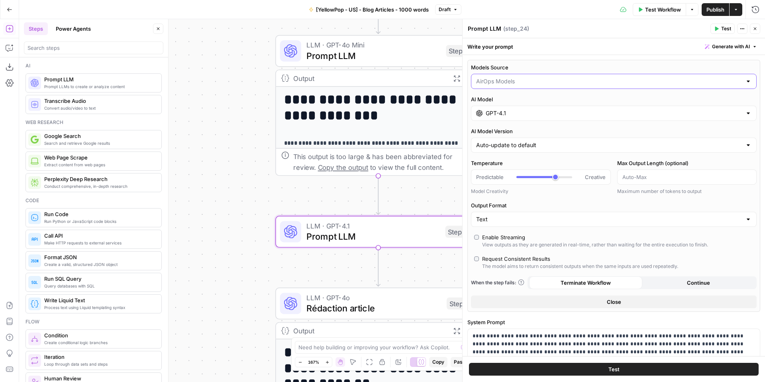
click at [527, 81] on input "Models Source" at bounding box center [609, 81] width 266 height 8
click at [512, 106] on button "AirOps Models" at bounding box center [610, 101] width 272 height 11
type input "AirOps Models"
click at [500, 122] on div "Models Source AirOps Models AI Model GPT-4.1 AI Model Version Auto-update to de…" at bounding box center [613, 186] width 293 height 252
click at [500, 116] on input "GPT-4.1" at bounding box center [614, 113] width 256 height 8
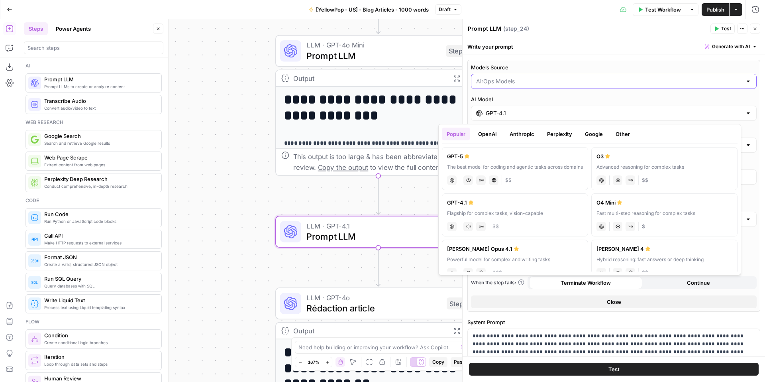
click at [497, 82] on input "Models Source" at bounding box center [609, 81] width 266 height 8
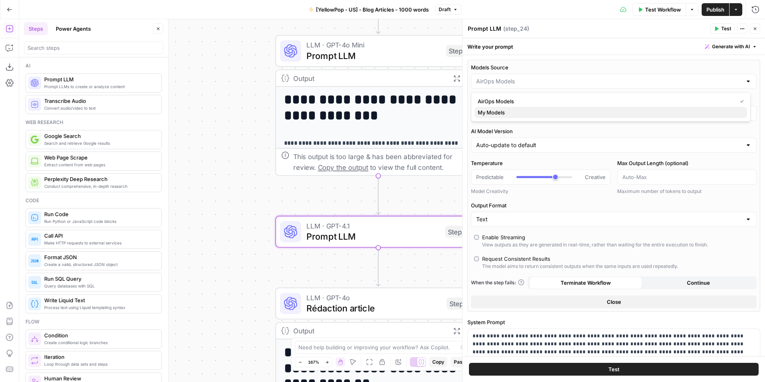
click at [499, 112] on span "My Models" at bounding box center [609, 112] width 263 height 8
type input "My Models"
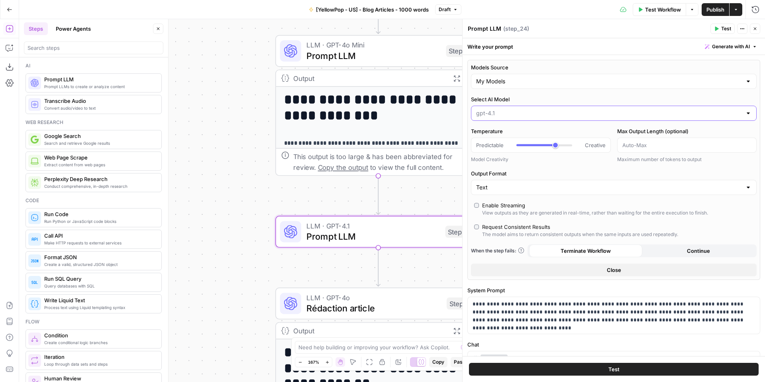
click at [502, 113] on input "Select AI Model" at bounding box center [609, 113] width 266 height 8
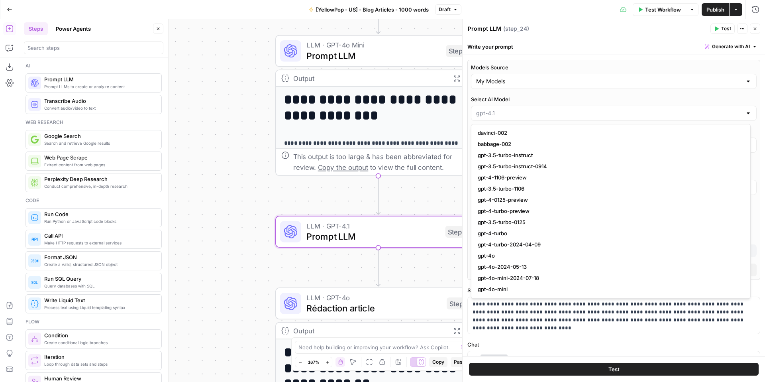
scroll to position [93, 0]
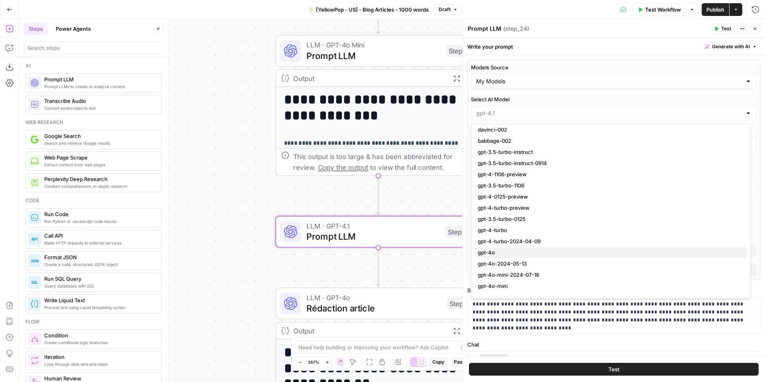
click at [487, 250] on span "gpt-4o" at bounding box center [609, 252] width 263 height 8
type input "gpt-4o"
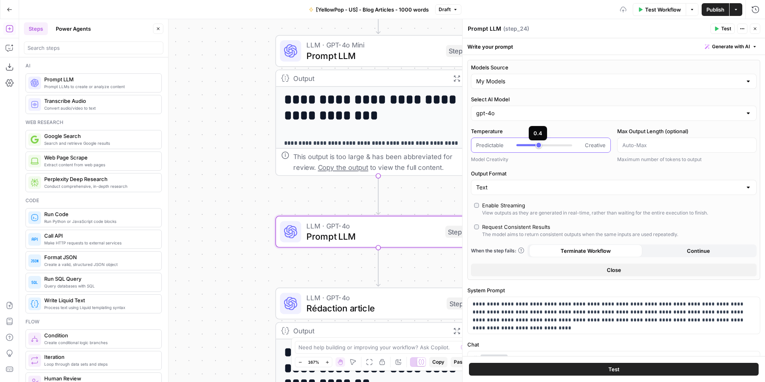
type input "***"
drag, startPoint x: 541, startPoint y: 143, endPoint x: 533, endPoint y: 145, distance: 7.9
click at [533, 145] on div at bounding box center [544, 145] width 56 height 8
click at [613, 268] on span "Close" at bounding box center [614, 270] width 14 height 8
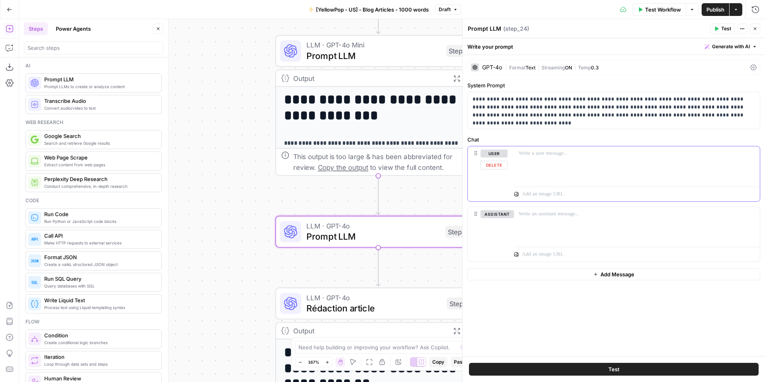
click at [575, 171] on div at bounding box center [637, 164] width 246 height 37
click at [379, 306] on span "Rédaction article" at bounding box center [373, 307] width 135 height 13
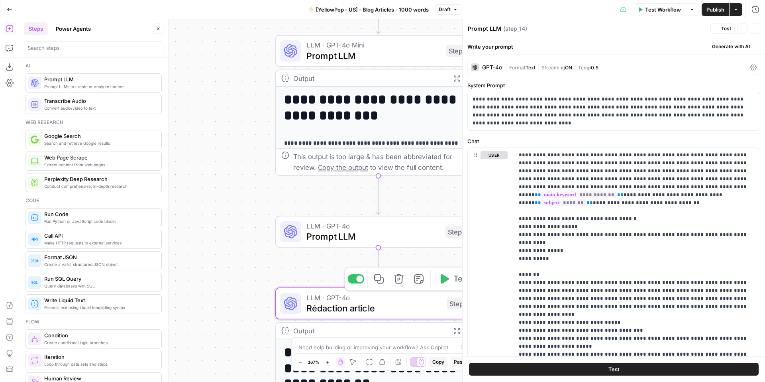
type textarea "Rédaction article"
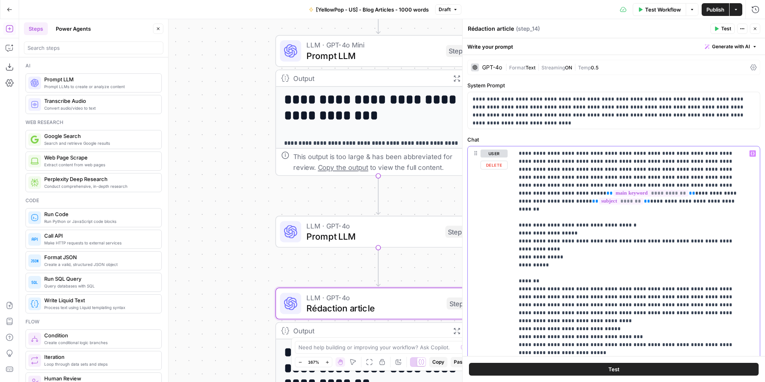
drag, startPoint x: 516, startPoint y: 152, endPoint x: 697, endPoint y: 205, distance: 188.1
click at [697, 205] on div "**********" at bounding box center [637, 308] width 246 height 325
copy p "**********"
click at [353, 241] on span "Prompt LLM" at bounding box center [372, 235] width 133 height 13
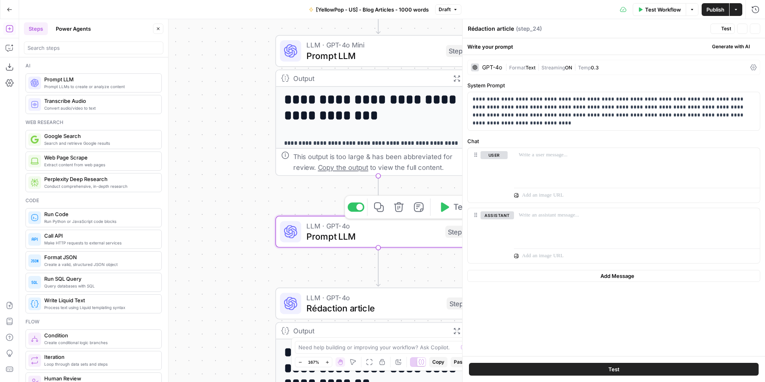
type textarea "Prompt LLM"
click at [563, 184] on div at bounding box center [637, 192] width 246 height 18
click at [562, 171] on div at bounding box center [637, 164] width 246 height 37
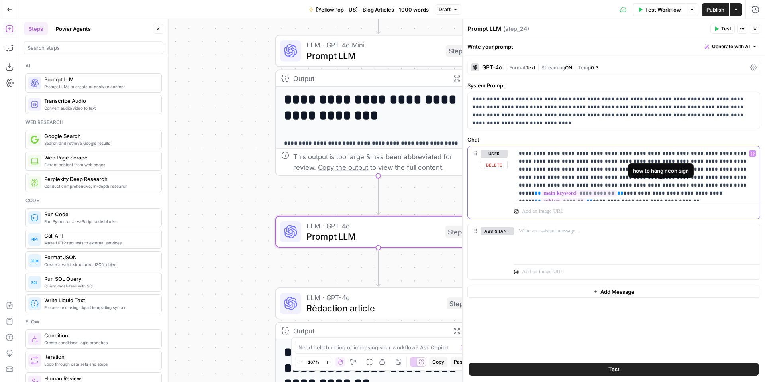
click at [629, 176] on p "**********" at bounding box center [637, 173] width 236 height 48
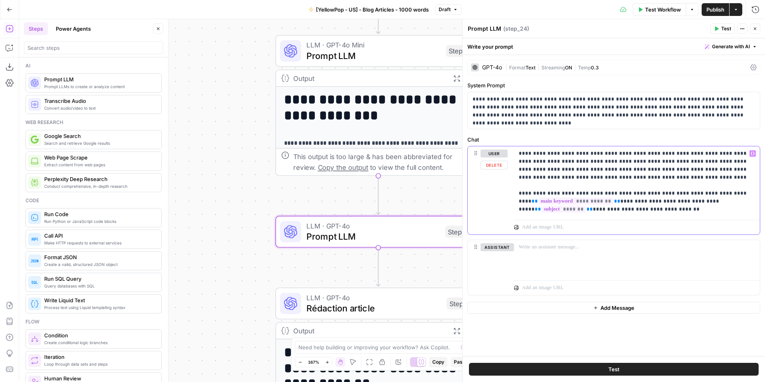
click at [589, 193] on p "**********" at bounding box center [637, 181] width 236 height 64
click at [582, 194] on p "**********" at bounding box center [637, 181] width 236 height 64
click at [574, 195] on p "**********" at bounding box center [637, 181] width 236 height 64
click at [681, 210] on p "**********" at bounding box center [637, 181] width 236 height 64
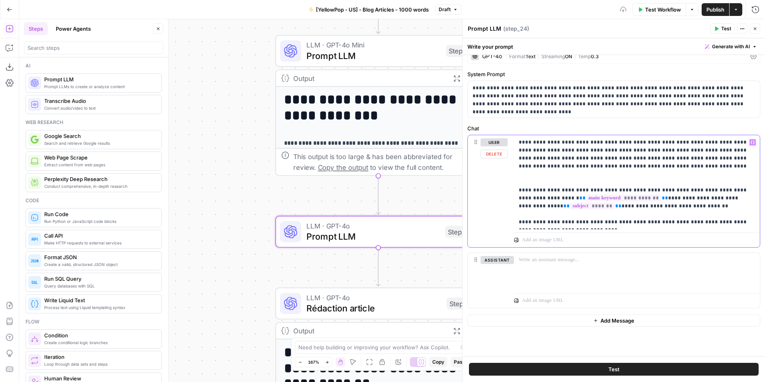
scroll to position [18, 0]
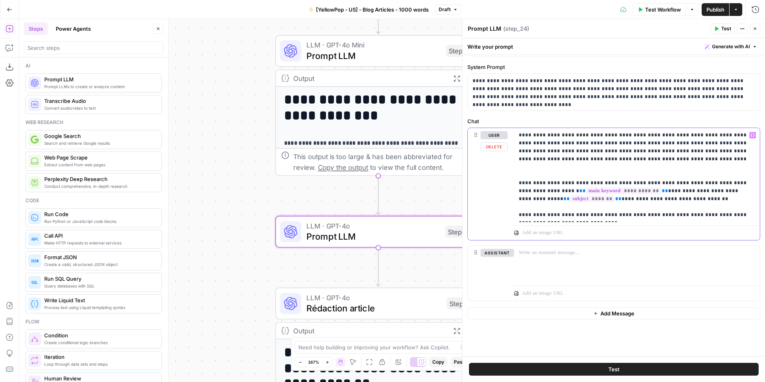
drag, startPoint x: 648, startPoint y: 208, endPoint x: 649, endPoint y: 212, distance: 4.0
click at [649, 209] on p "**********" at bounding box center [634, 175] width 230 height 88
drag, startPoint x: 717, startPoint y: 208, endPoint x: 687, endPoint y: 210, distance: 30.8
click at [686, 208] on p "**********" at bounding box center [634, 175] width 230 height 88
click at [580, 216] on p "**********" at bounding box center [634, 175] width 230 height 88
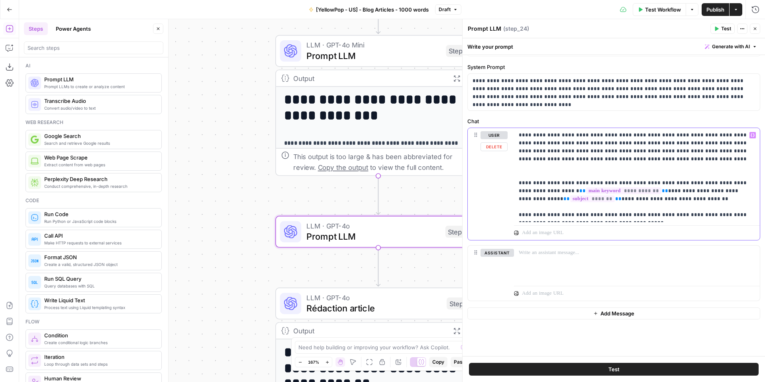
drag, startPoint x: 629, startPoint y: 208, endPoint x: 611, endPoint y: 210, distance: 18.5
click at [608, 208] on p "**********" at bounding box center [634, 175] width 230 height 88
click at [723, 207] on p "**********" at bounding box center [634, 175] width 230 height 88
click at [558, 216] on p "**********" at bounding box center [634, 175] width 230 height 88
click at [611, 218] on p "**********" at bounding box center [634, 175] width 230 height 88
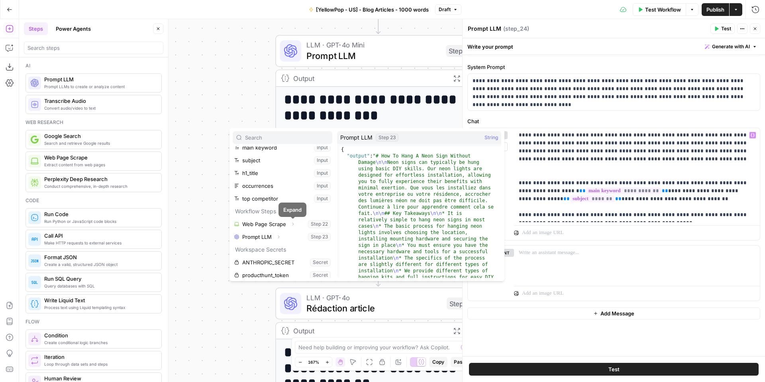
scroll to position [35, 0]
click at [277, 232] on icon "button" at bounding box center [278, 231] width 5 height 5
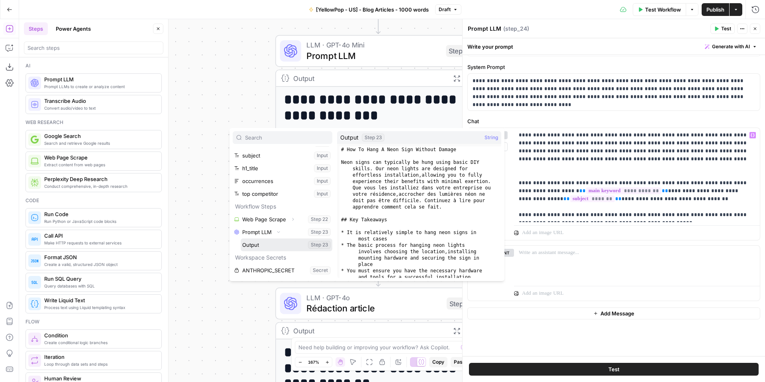
click at [261, 245] on button "Select variable Output" at bounding box center [287, 244] width 92 height 13
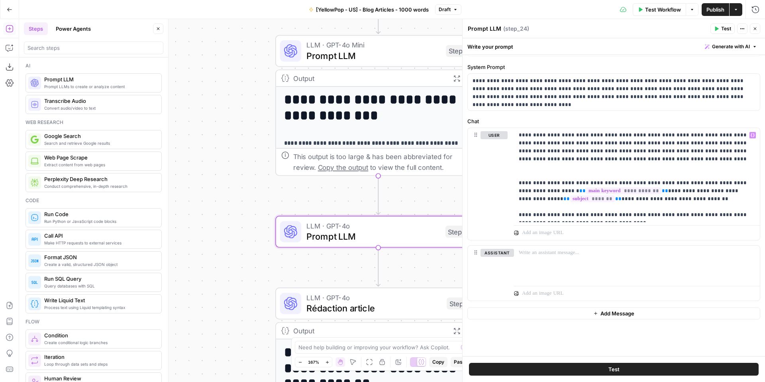
click at [610, 367] on span "Test" at bounding box center [613, 369] width 11 height 8
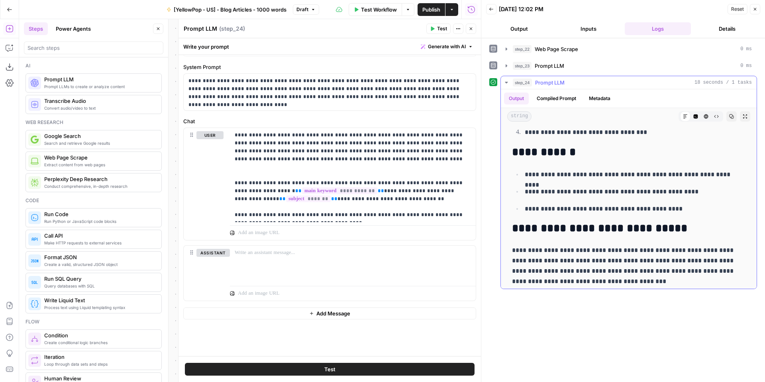
scroll to position [840, 0]
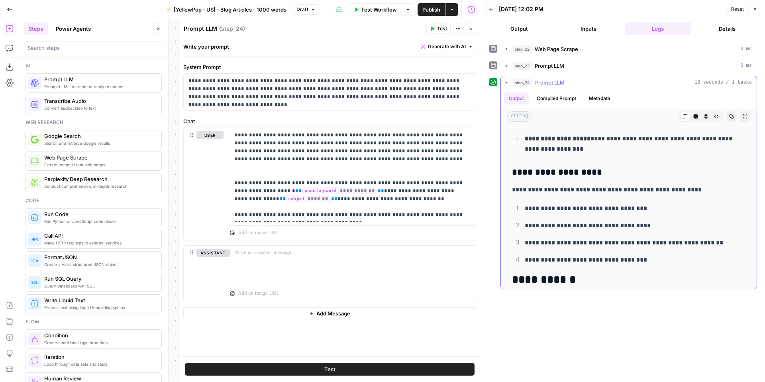
click at [508, 82] on icon "button" at bounding box center [506, 82] width 6 height 6
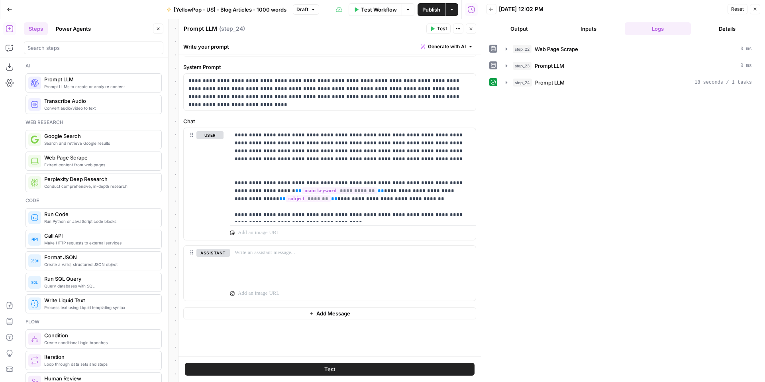
click at [750, 10] on button "Close" at bounding box center [755, 9] width 10 height 10
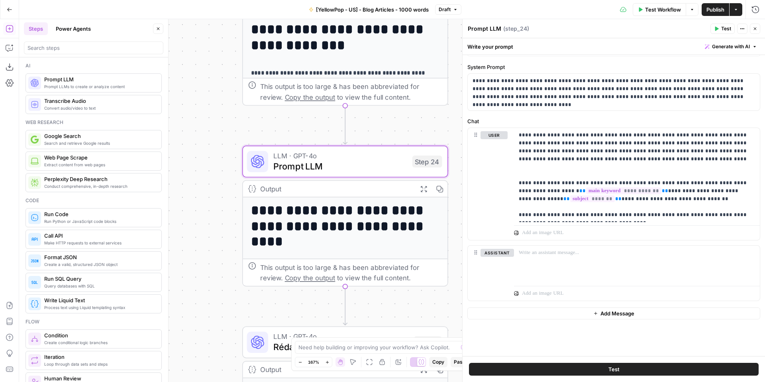
drag, startPoint x: 241, startPoint y: 227, endPoint x: 208, endPoint y: 157, distance: 77.5
click at [208, 157] on div "**********" at bounding box center [392, 200] width 746 height 363
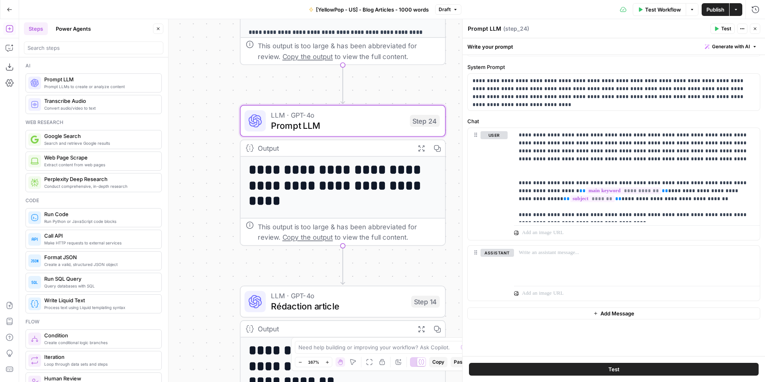
drag, startPoint x: 225, startPoint y: 239, endPoint x: 226, endPoint y: 209, distance: 29.9
click at [226, 209] on div "**********" at bounding box center [392, 200] width 746 height 363
click at [731, 218] on p "**********" at bounding box center [634, 175] width 230 height 88
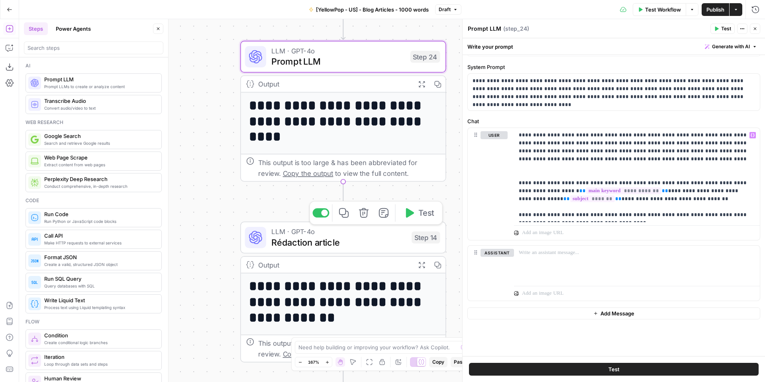
click at [317, 247] on span "Rédaction article" at bounding box center [338, 241] width 135 height 13
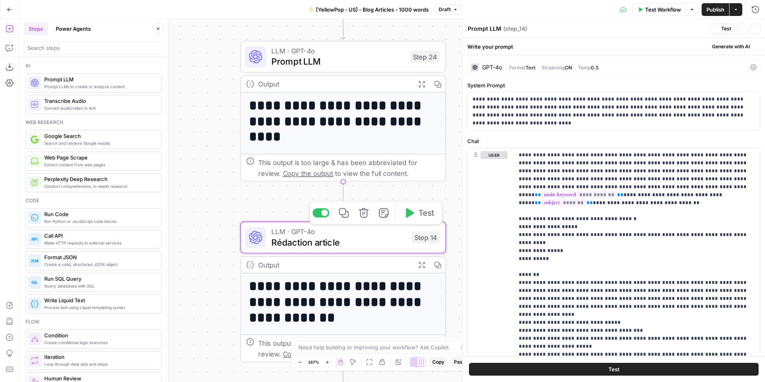
type textarea "Rédaction article"
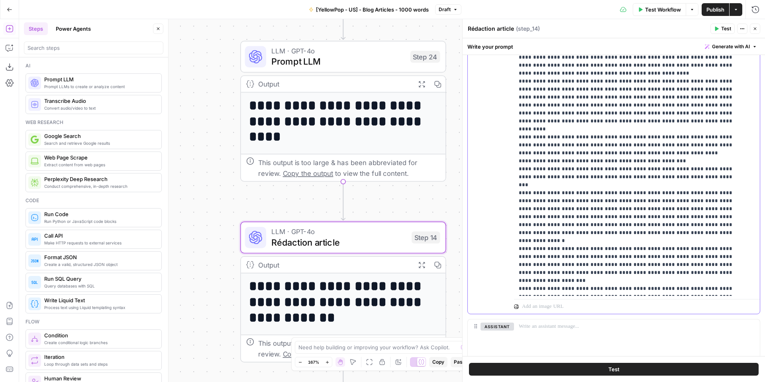
scroll to position [196, 0]
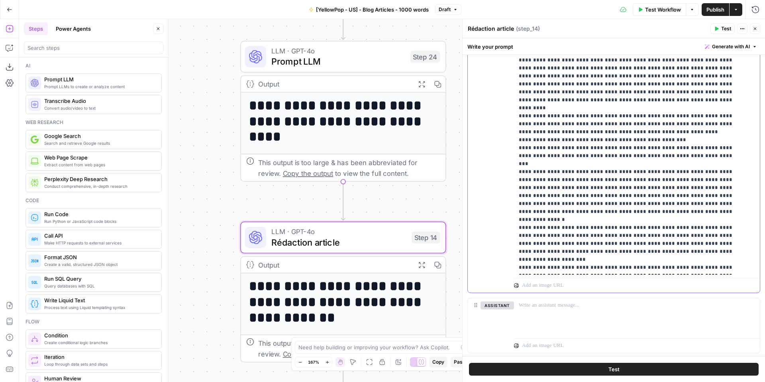
drag, startPoint x: 519, startPoint y: 195, endPoint x: 600, endPoint y: 183, distance: 82.2
copy p "**********"
drag, startPoint x: 344, startPoint y: 58, endPoint x: 399, endPoint y: 84, distance: 61.1
click at [343, 58] on span "Prompt LLM" at bounding box center [337, 61] width 133 height 13
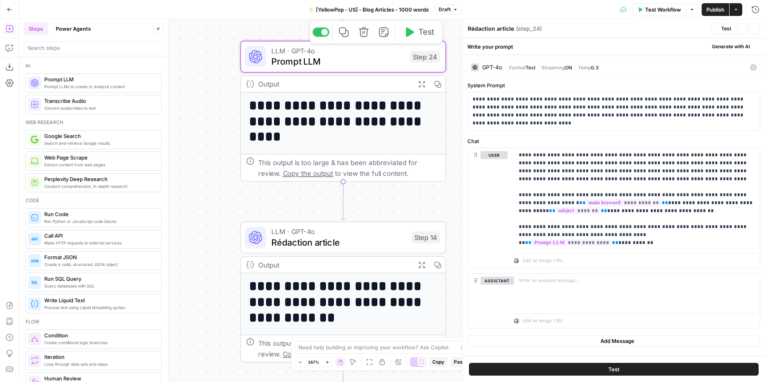
type textarea "Prompt LLM"
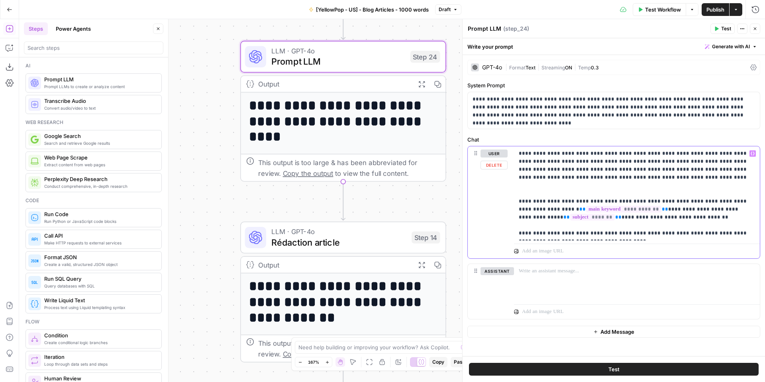
click at [735, 234] on p "**********" at bounding box center [634, 193] width 230 height 88
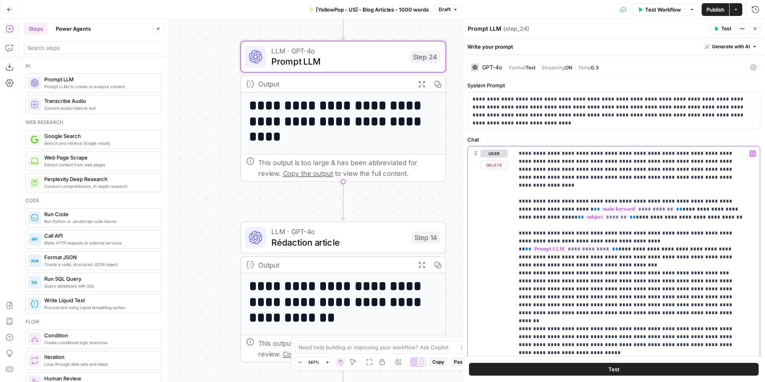
drag, startPoint x: 594, startPoint y: 241, endPoint x: 530, endPoint y: 241, distance: 63.3
click at [357, 246] on span "Rédaction article" at bounding box center [338, 241] width 135 height 13
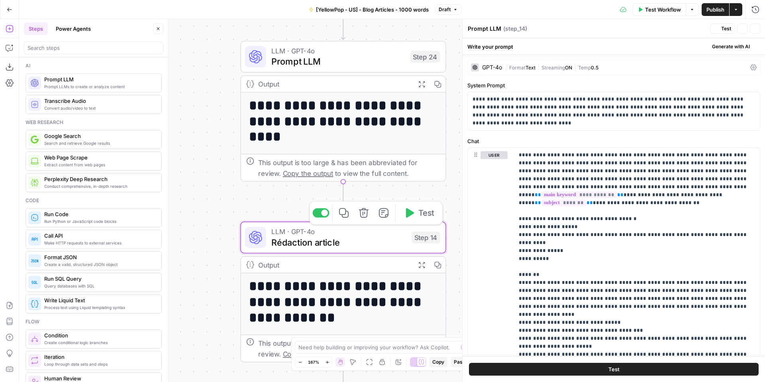
type textarea "Rédaction article"
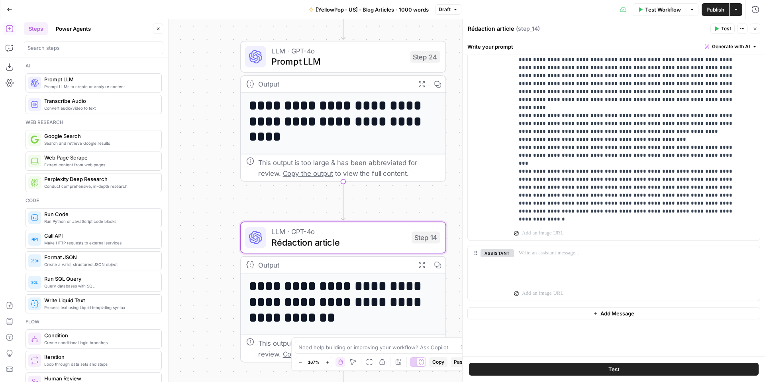
scroll to position [6071, 0]
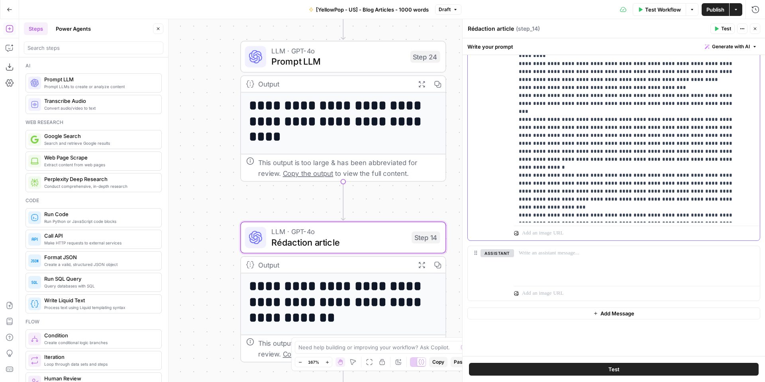
drag, startPoint x: 664, startPoint y: 216, endPoint x: 512, endPoint y: 208, distance: 152.0
click at [512, 208] on div "**********" at bounding box center [614, 69] width 292 height 343
drag, startPoint x: 707, startPoint y: 208, endPoint x: 503, endPoint y: 204, distance: 203.6
click at [503, 204] on div "**********" at bounding box center [614, 69] width 292 height 343
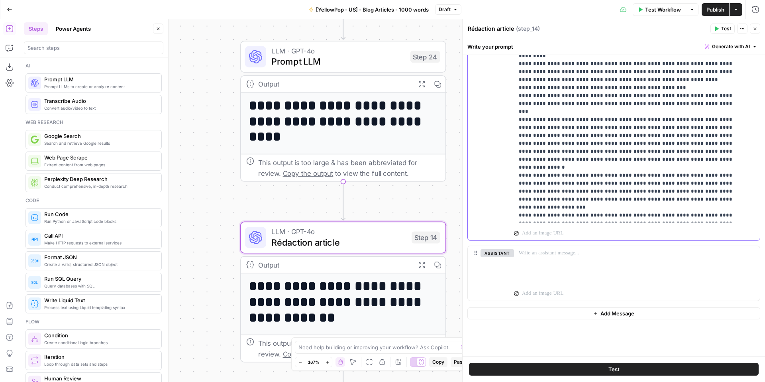
drag, startPoint x: 683, startPoint y: 217, endPoint x: 505, endPoint y: 209, distance: 177.9
click at [505, 209] on div "**********" at bounding box center [614, 69] width 292 height 343
copy p "**********"
drag, startPoint x: 353, startPoint y: 53, endPoint x: 438, endPoint y: 126, distance: 111.8
click at [353, 53] on span "LLM · GPT-4o" at bounding box center [337, 50] width 133 height 11
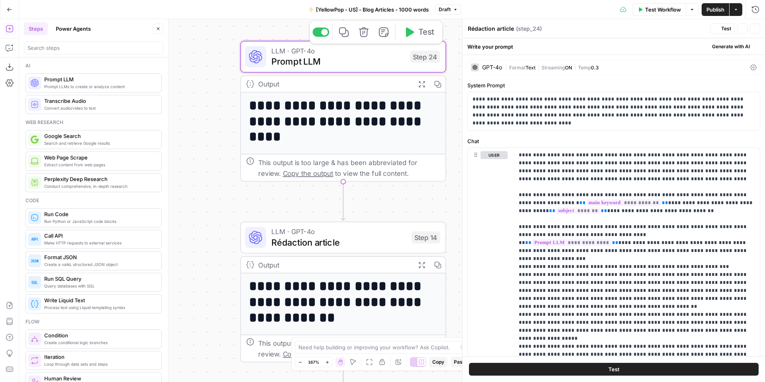
type textarea "Prompt LLM"
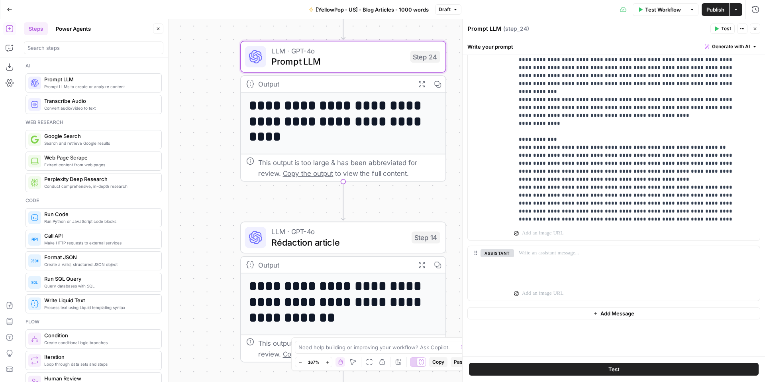
scroll to position [4534, 0]
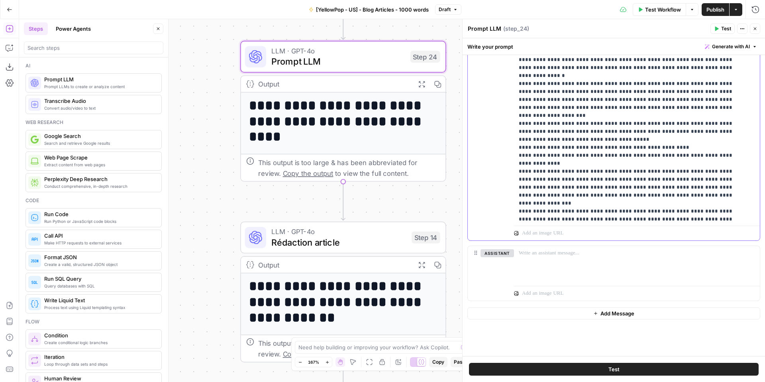
scroll to position [4558, 0]
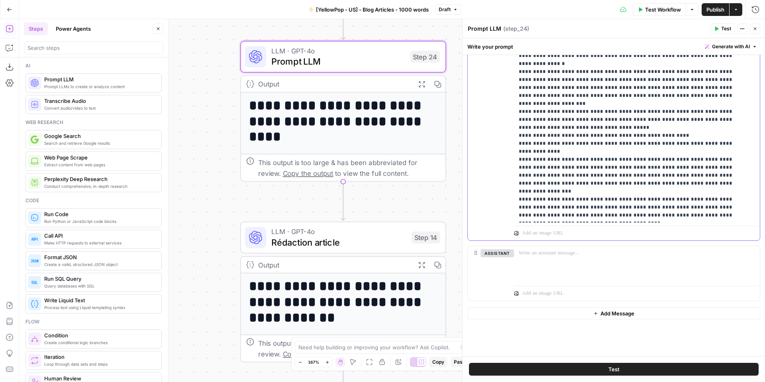
drag, startPoint x: 551, startPoint y: 216, endPoint x: 531, endPoint y: 220, distance: 20.7
drag, startPoint x: 605, startPoint y: 215, endPoint x: 607, endPoint y: 224, distance: 9.0
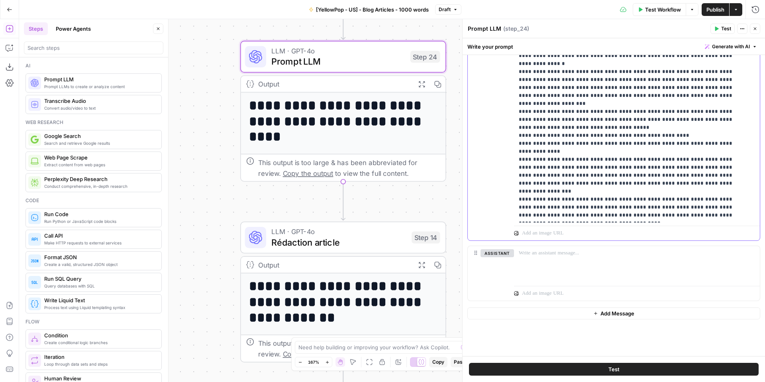
click at [604, 367] on button "Test" at bounding box center [614, 369] width 290 height 13
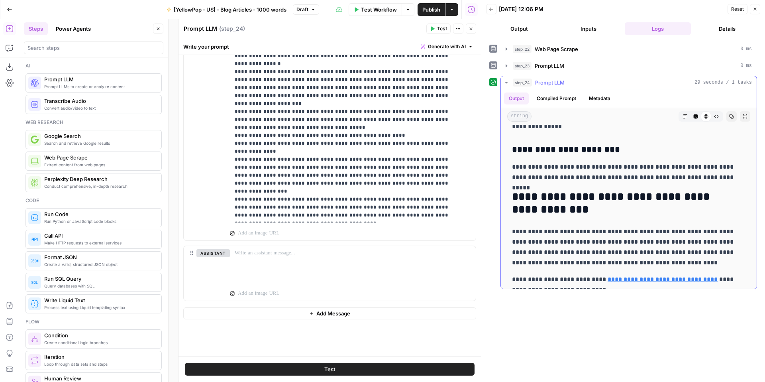
scroll to position [975, 0]
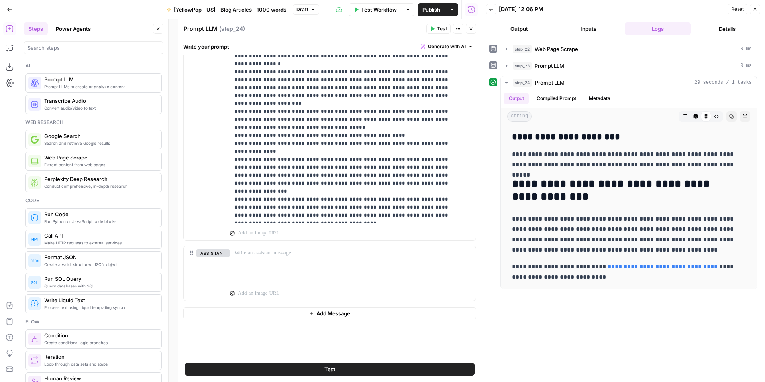
click at [756, 10] on icon "button" at bounding box center [755, 9] width 5 height 5
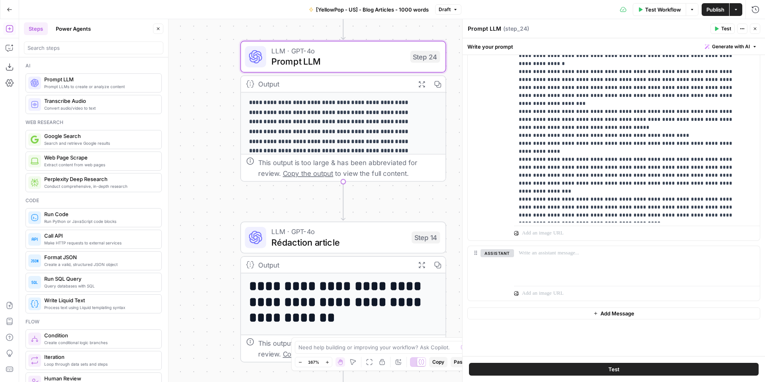
click at [306, 61] on span "Prompt LLM" at bounding box center [337, 61] width 133 height 13
click at [313, 63] on span "Prompt LLM" at bounding box center [337, 61] width 133 height 13
click at [300, 61] on span "Prompt LLM" at bounding box center [337, 61] width 133 height 13
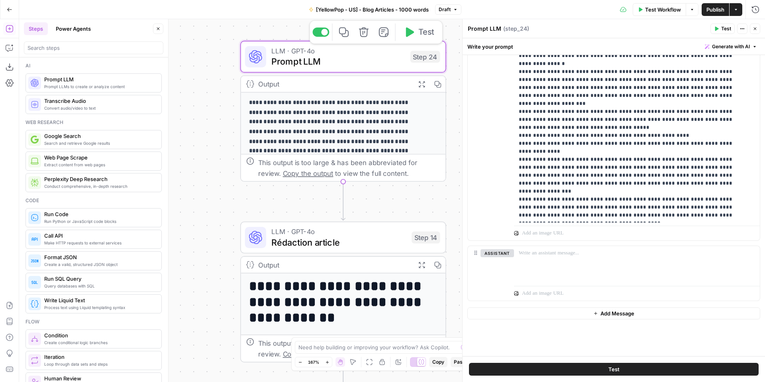
click at [322, 61] on span "Prompt LLM" at bounding box center [337, 61] width 133 height 13
drag, startPoint x: 500, startPoint y: 29, endPoint x: 470, endPoint y: 27, distance: 29.2
click at [471, 27] on textarea "Prompt LLM" at bounding box center [484, 29] width 33 height 8
type textarea "P"
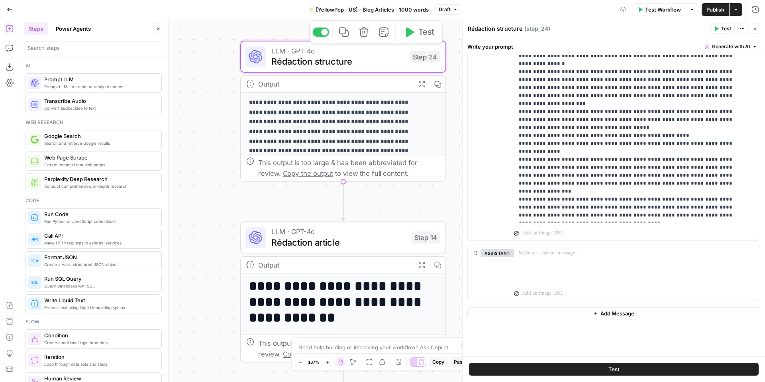
type textarea "Rédaction structure"
click at [218, 104] on div "**********" at bounding box center [392, 200] width 746 height 363
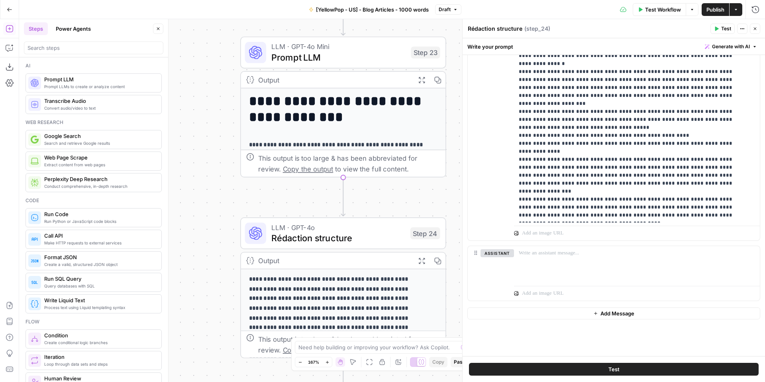
click at [299, 60] on span "Prompt LLM" at bounding box center [338, 57] width 134 height 13
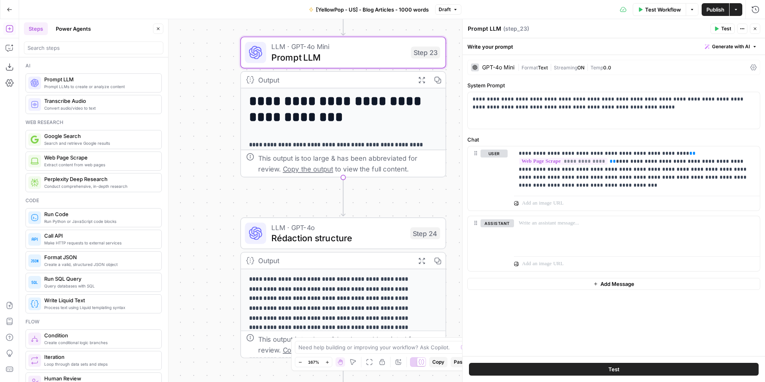
click at [494, 28] on textarea "Prompt LLM" at bounding box center [484, 29] width 33 height 8
drag, startPoint x: 500, startPoint y: 29, endPoint x: 471, endPoint y: 26, distance: 29.7
click at [470, 27] on textarea "Prompt LLM" at bounding box center [484, 29] width 33 height 8
type textarea "P"
type textarea "n"
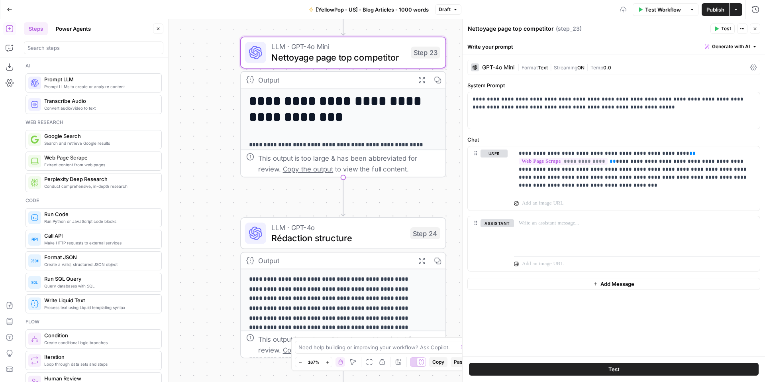
type textarea "Nettoyage page top competitor"
click at [753, 28] on icon "button" at bounding box center [755, 28] width 5 height 5
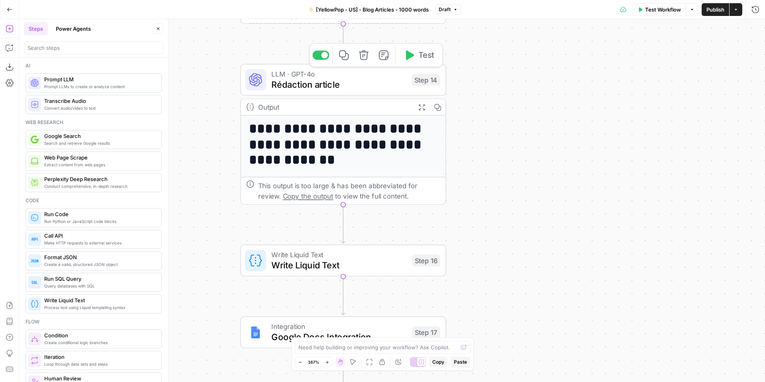
click at [369, 89] on span "Rédaction article" at bounding box center [338, 84] width 135 height 13
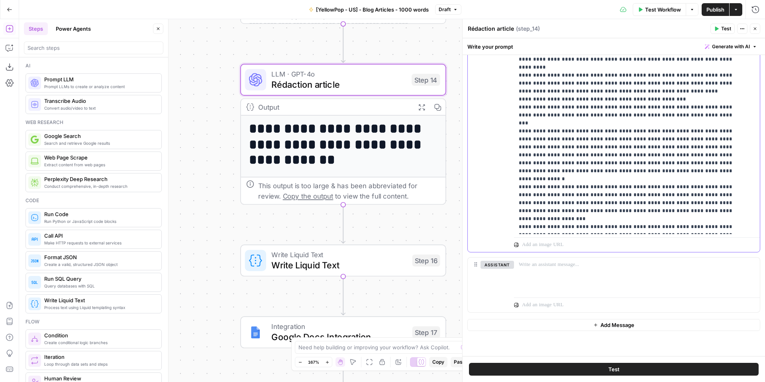
scroll to position [6056, 0]
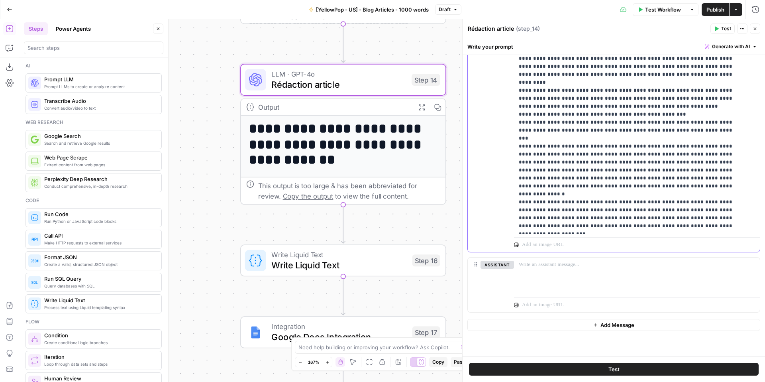
click at [208, 122] on div "**********" at bounding box center [392, 200] width 746 height 363
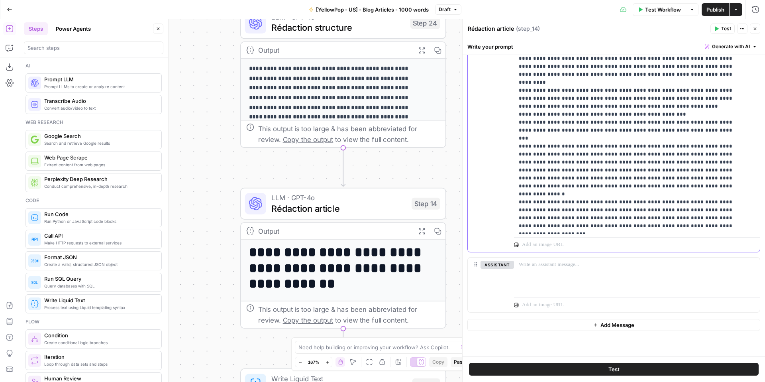
drag, startPoint x: 670, startPoint y: 160, endPoint x: 669, endPoint y: 171, distance: 11.6
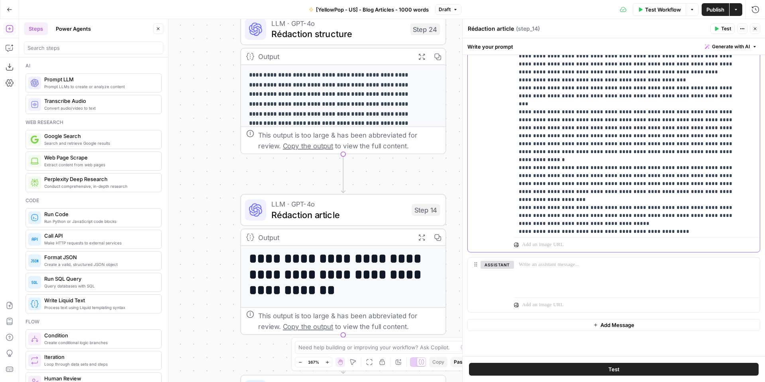
scroll to position [6095, 0]
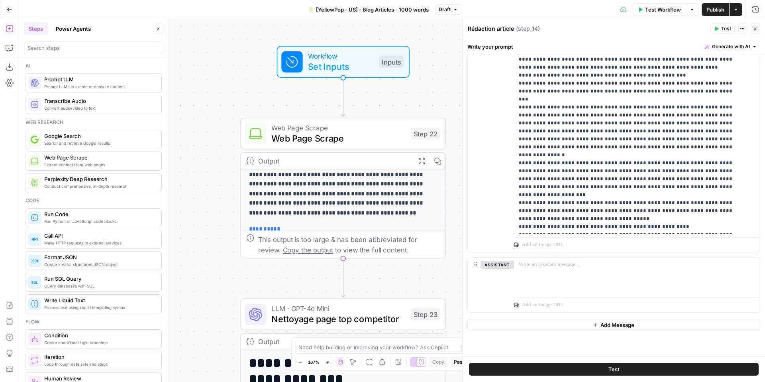
click at [598, 370] on button "Test" at bounding box center [614, 369] width 290 height 13
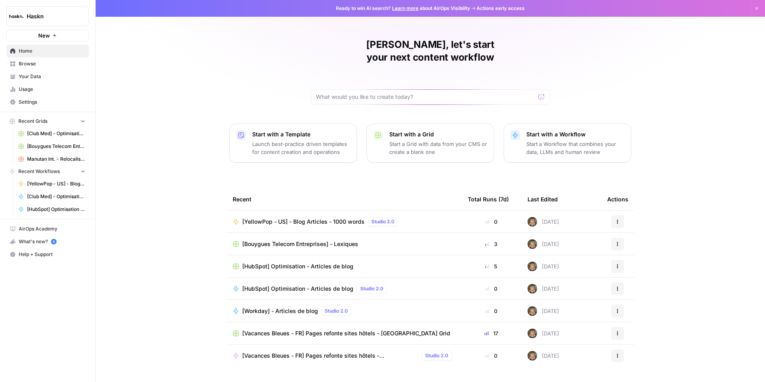
click at [37, 65] on span "Browse" at bounding box center [52, 63] width 67 height 7
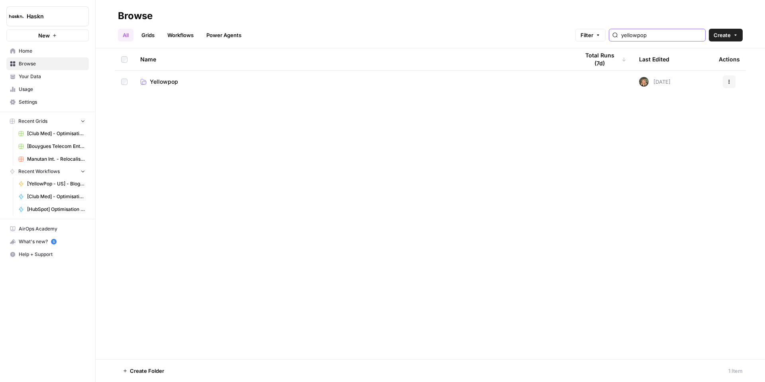
drag, startPoint x: 684, startPoint y: 35, endPoint x: 624, endPoint y: 32, distance: 59.8
click at [0, 0] on div "Filter yellowpop" at bounding box center [0, 0] width 0 height 0
type input "@"
type input "workday"
click at [166, 80] on span "Workday" at bounding box center [162, 82] width 24 height 8
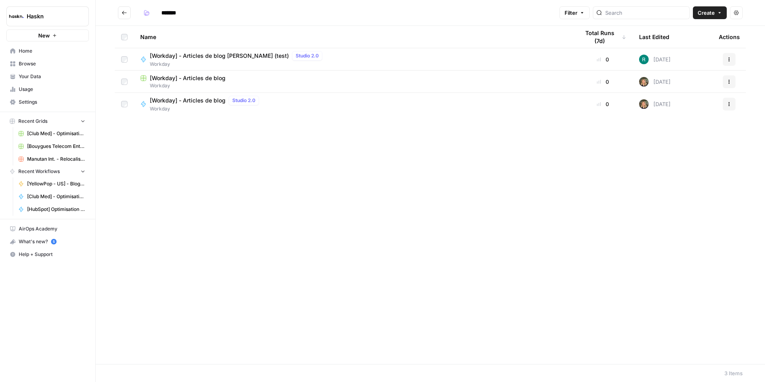
click at [205, 75] on span "[Workday] - Articles de blog" at bounding box center [188, 78] width 76 height 8
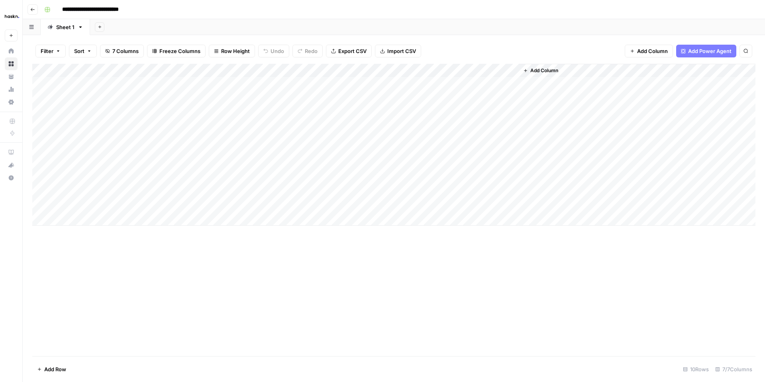
click at [427, 70] on div "Add Column" at bounding box center [393, 145] width 723 height 162
click at [419, 148] on span "Edit Workflow" at bounding box center [440, 149] width 70 height 8
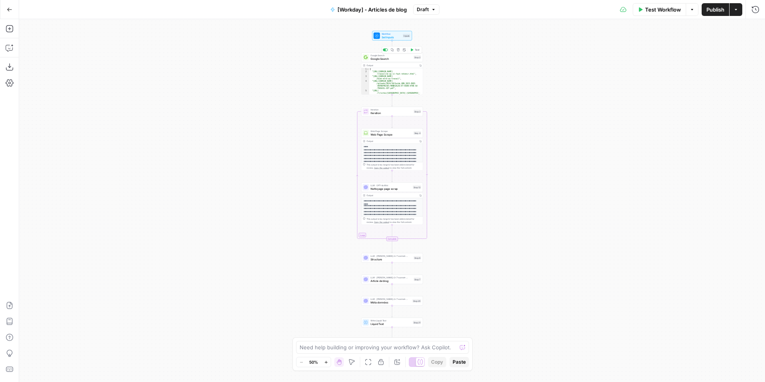
click at [384, 60] on span "Google Search" at bounding box center [390, 59] width 41 height 4
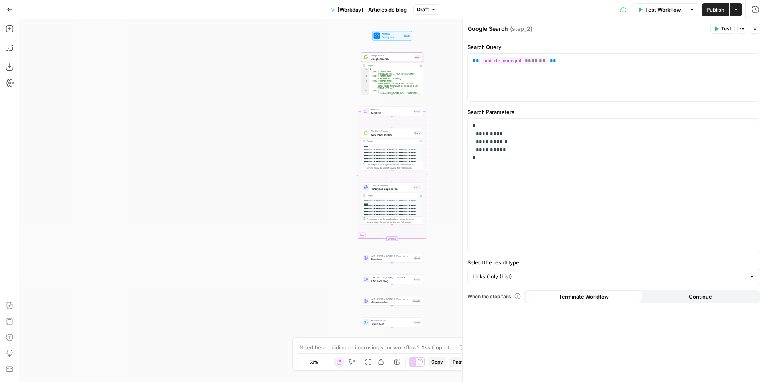
click at [325, 362] on icon "button" at bounding box center [326, 362] width 4 height 4
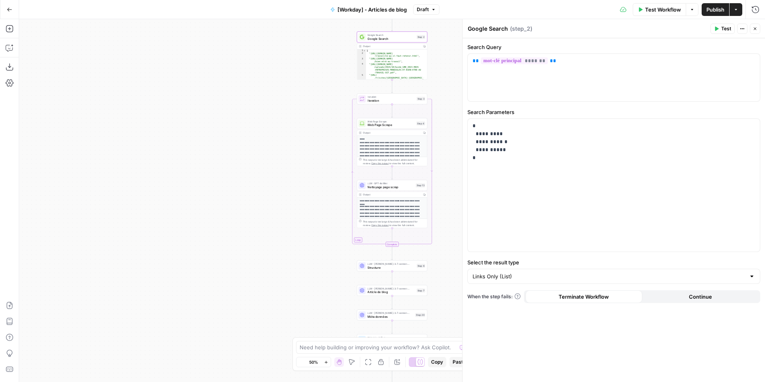
click at [325, 362] on icon "button" at bounding box center [326, 362] width 4 height 4
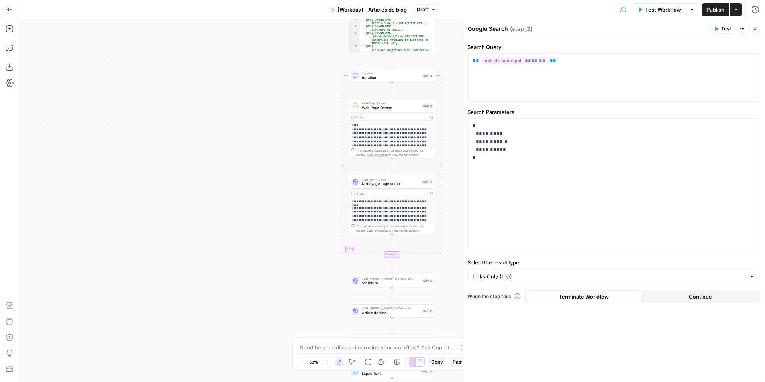
click at [325, 362] on icon "button" at bounding box center [326, 362] width 4 height 4
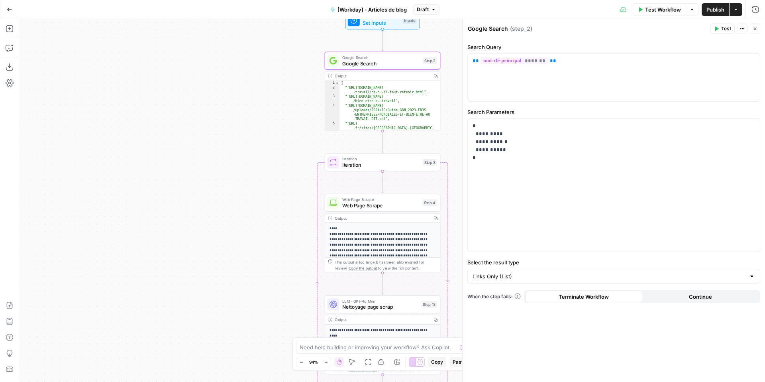
drag, startPoint x: 229, startPoint y: 130, endPoint x: 220, endPoint y: 261, distance: 130.5
click at [219, 262] on div "**********" at bounding box center [392, 200] width 746 height 363
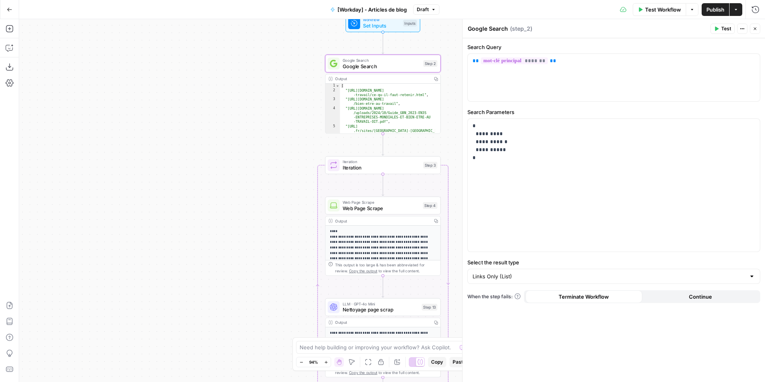
drag, startPoint x: 259, startPoint y: 185, endPoint x: 254, endPoint y: 188, distance: 5.7
click at [255, 188] on div "**********" at bounding box center [392, 200] width 746 height 363
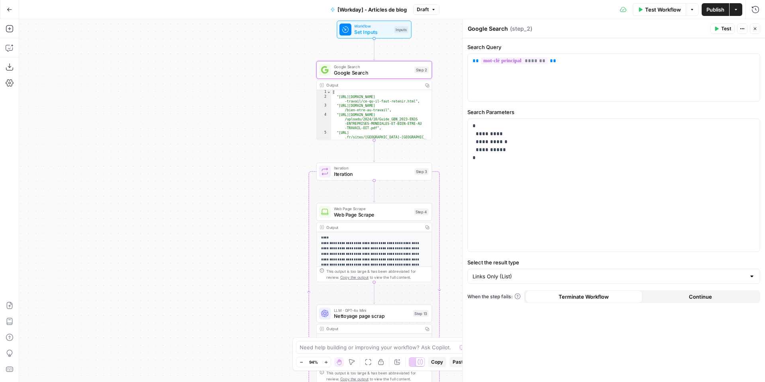
click at [11, 12] on icon "button" at bounding box center [10, 10] width 6 height 6
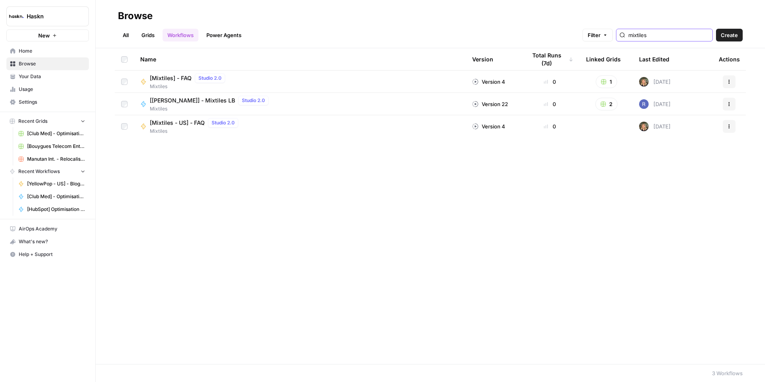
drag, startPoint x: 671, startPoint y: 38, endPoint x: 647, endPoint y: 35, distance: 24.6
click at [647, 35] on div "mixtiles" at bounding box center [664, 35] width 97 height 13
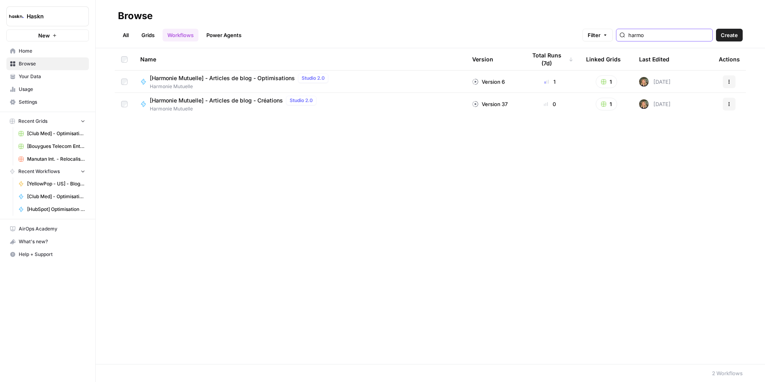
type input "harmo"
click at [250, 100] on span "[Harmonie Mutuelle] - Articles de blog - Créations" at bounding box center [216, 100] width 133 height 8
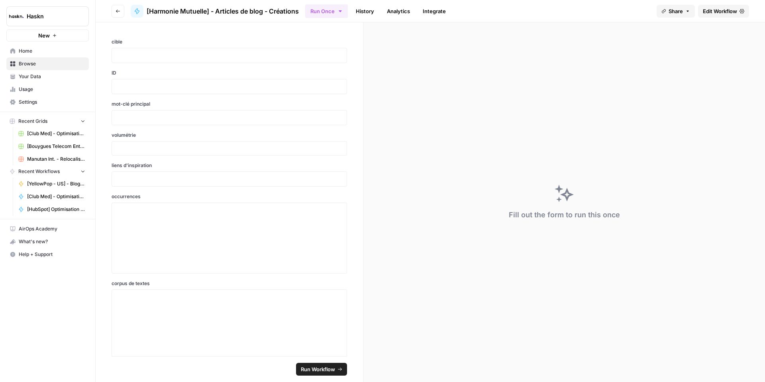
click at [706, 10] on span "Edit Workflow" at bounding box center [720, 11] width 34 height 8
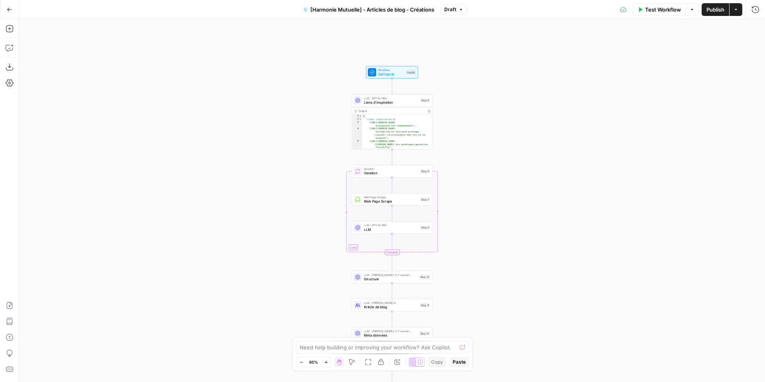
click at [392, 105] on div "LLM · GPT-4o Mini Liens d'inspiration Step 5 Copy step Delete step Add Note Test" at bounding box center [392, 100] width 81 height 12
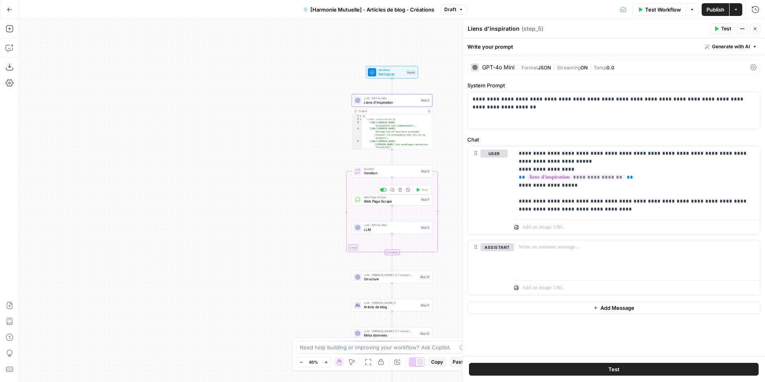
click at [376, 202] on span "Web Page Scrape" at bounding box center [391, 200] width 54 height 5
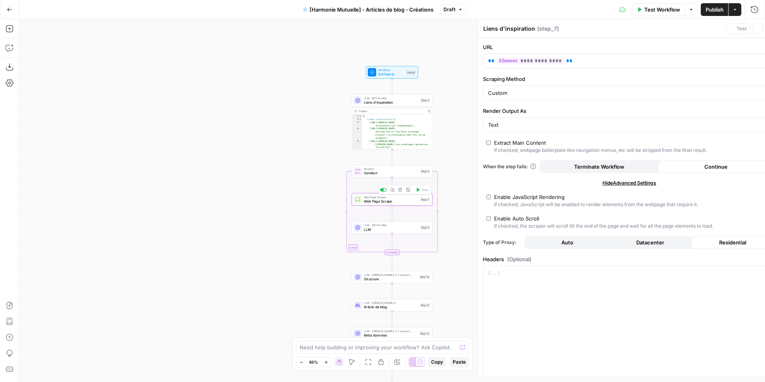
type textarea "Web Page Scrape"
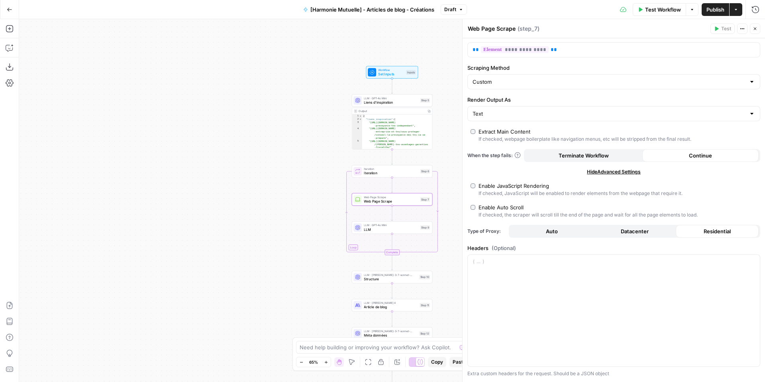
scroll to position [17, 0]
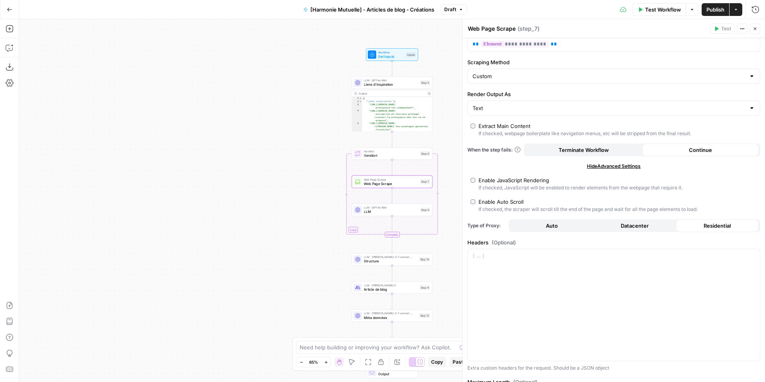
click at [755, 31] on button "Close" at bounding box center [755, 29] width 10 height 10
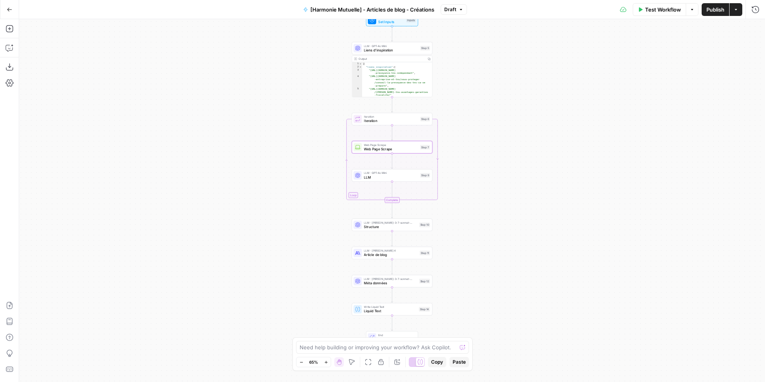
click at [376, 229] on div "LLM · claude-3-7-sonnet-20250219 Structure Step 10 Copy step Delete step Add No…" at bounding box center [392, 224] width 81 height 12
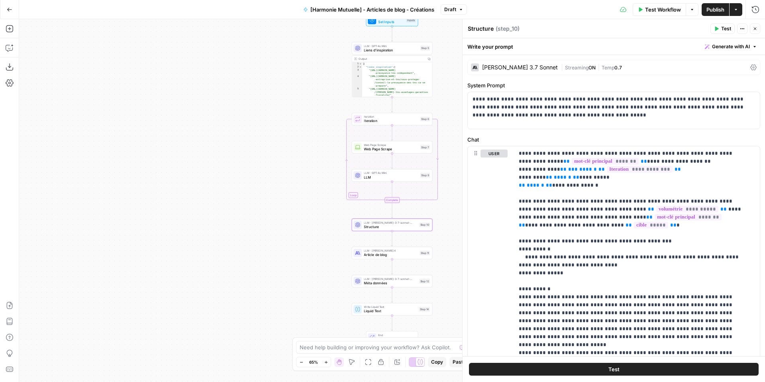
click at [393, 178] on span "LLM" at bounding box center [391, 176] width 54 height 5
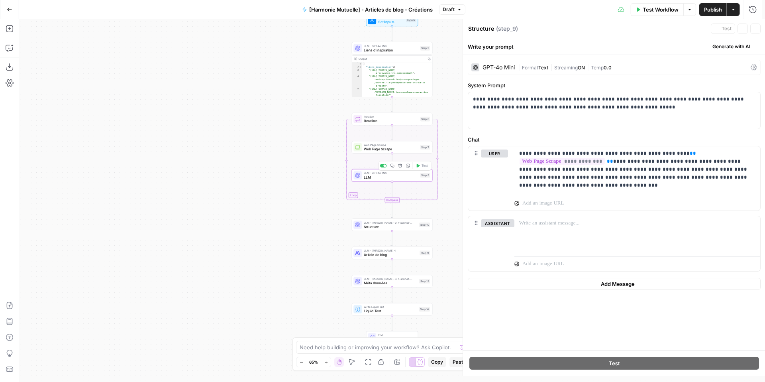
type textarea "LLM"
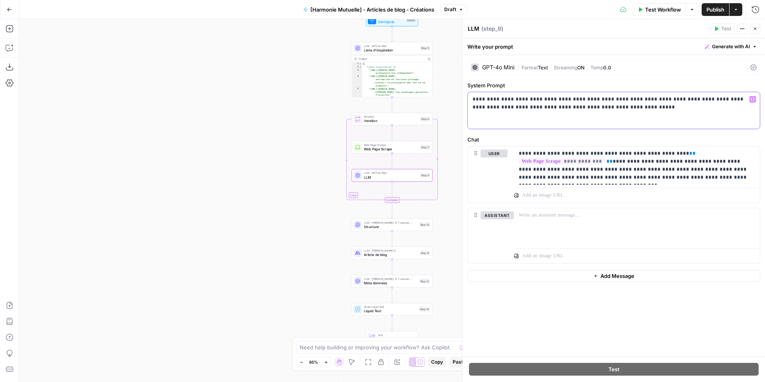
drag, startPoint x: 614, startPoint y: 116, endPoint x: 470, endPoint y: 100, distance: 145.4
click at [470, 100] on div "**********" at bounding box center [614, 110] width 292 height 37
copy p "**********"
click at [689, 175] on p "**********" at bounding box center [637, 165] width 236 height 32
drag, startPoint x: 694, startPoint y: 176, endPoint x: 517, endPoint y: 150, distance: 179.2
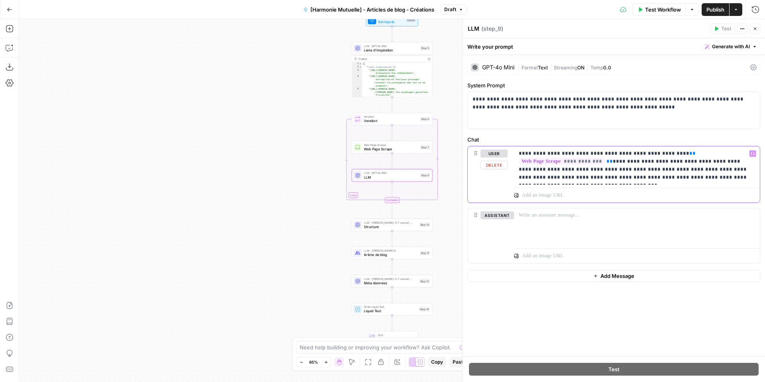
click at [517, 150] on div "**********" at bounding box center [637, 165] width 246 height 38
copy p "**********"
click at [365, 232] on div "Workflow Set Inputs Inputs LLM · GPT-4o Mini Liens d'inspiration Step 5 Output …" at bounding box center [392, 200] width 746 height 363
click at [371, 229] on div "LLM · claude-3-7-sonnet-20250219 Structure Step 10 Copy step Delete step Add No…" at bounding box center [392, 224] width 81 height 12
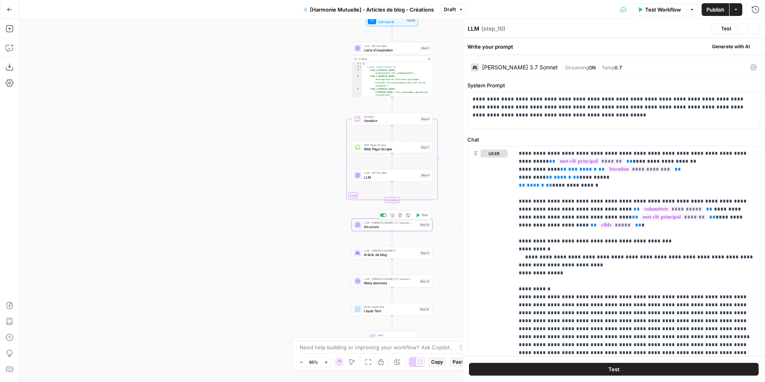
type textarea "Structure"
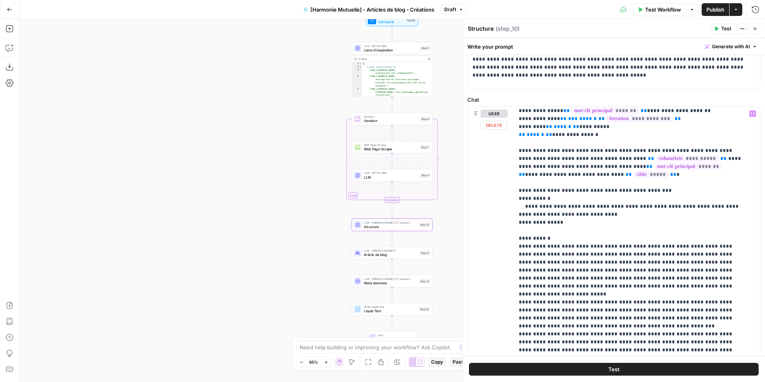
scroll to position [150, 0]
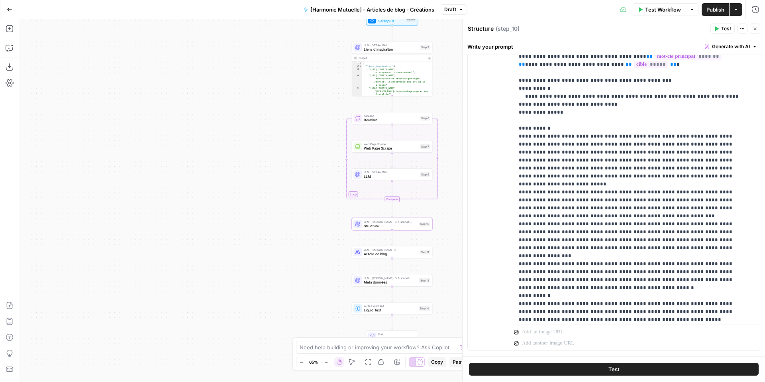
click at [376, 258] on div "LLM · Claude Sonnet 4 Article de blog Step 11 Copy step Delete step Add Note Te…" at bounding box center [392, 252] width 81 height 12
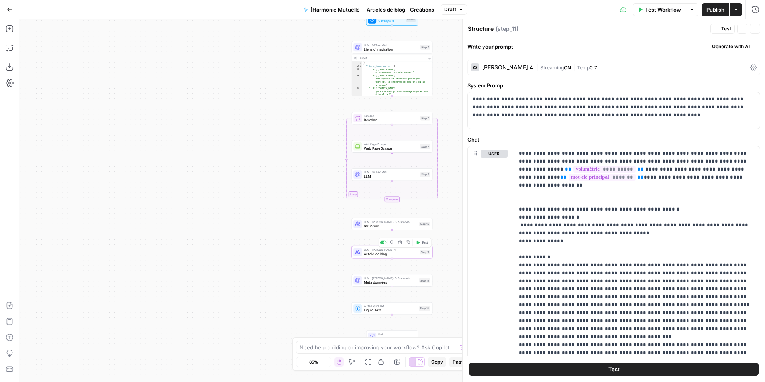
type textarea "Article de blog"
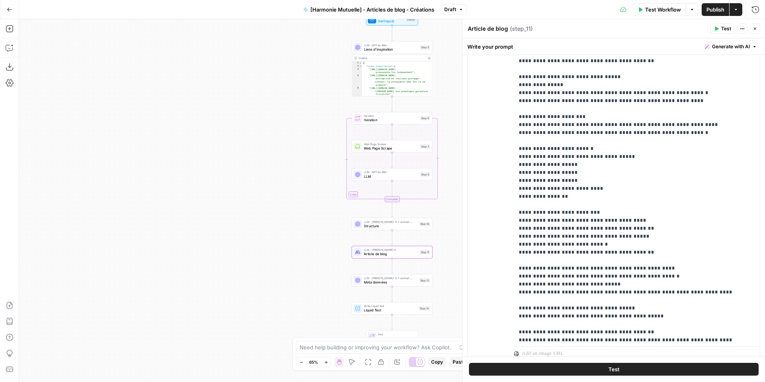
scroll to position [2399, 0]
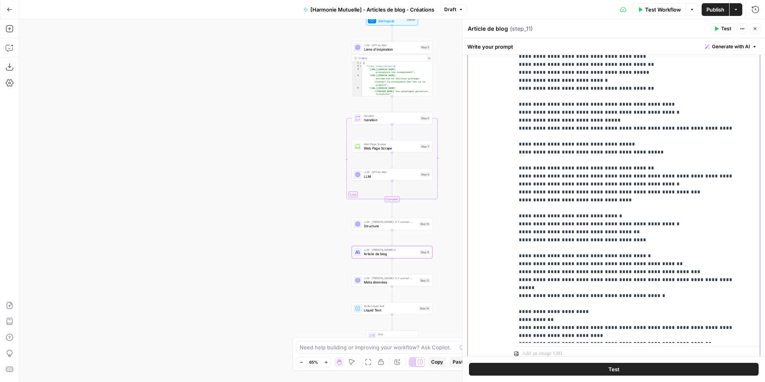
drag, startPoint x: 687, startPoint y: 248, endPoint x: 509, endPoint y: 243, distance: 178.1
click at [509, 243] on div "**********" at bounding box center [614, 189] width 292 height 343
copy p "**********"
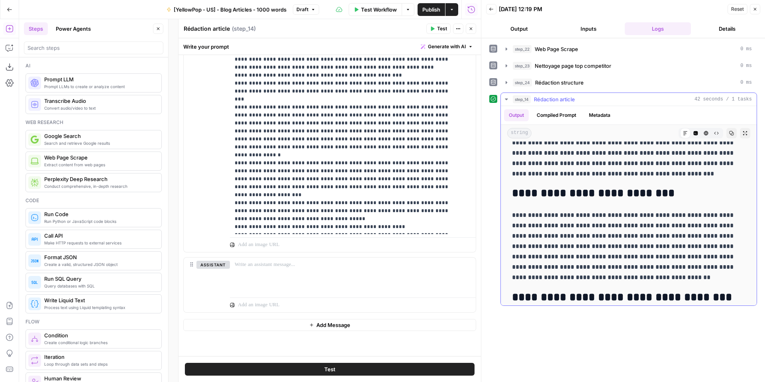
scroll to position [443, 0]
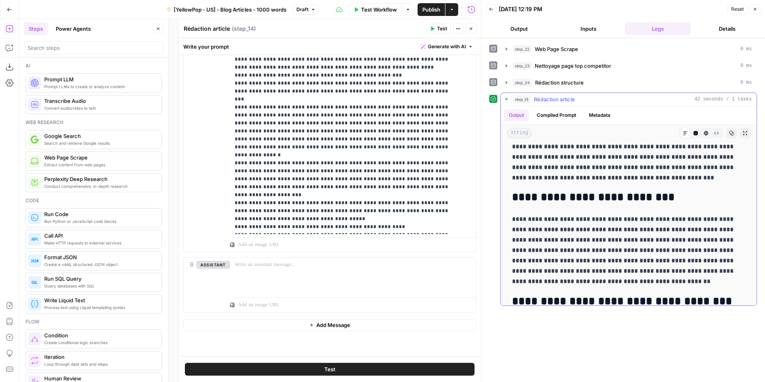
click at [729, 133] on icon "button" at bounding box center [731, 133] width 4 height 4
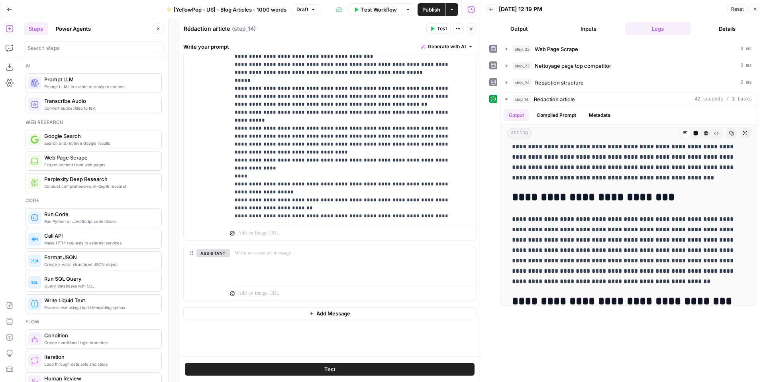
scroll to position [5242, 0]
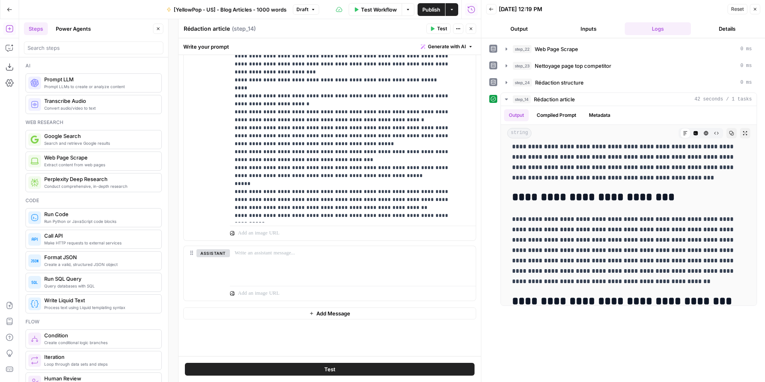
drag, startPoint x: 755, startPoint y: 8, endPoint x: 225, endPoint y: 12, distance: 529.4
click at [755, 8] on icon "button" at bounding box center [755, 9] width 5 height 5
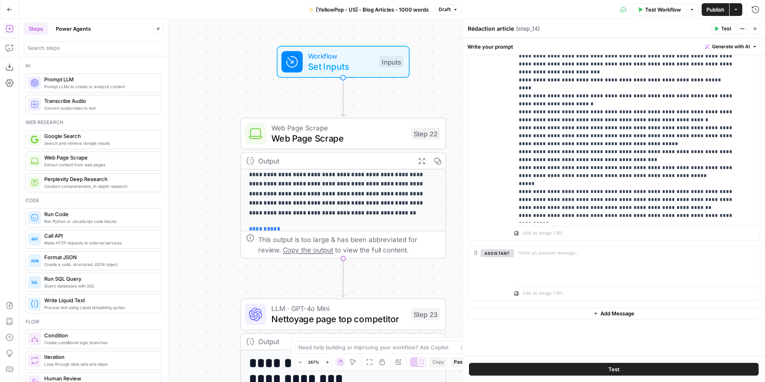
click at [755, 27] on icon "button" at bounding box center [755, 28] width 5 height 5
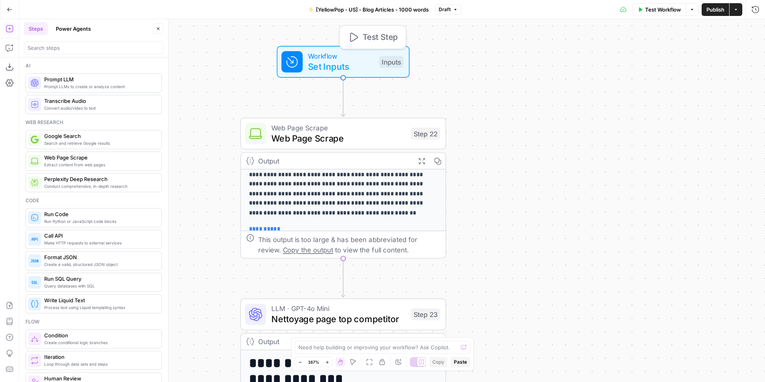
click at [331, 63] on span "Set Inputs" at bounding box center [341, 66] width 66 height 13
click at [611, 249] on span "Add Field" at bounding box center [603, 249] width 23 height 8
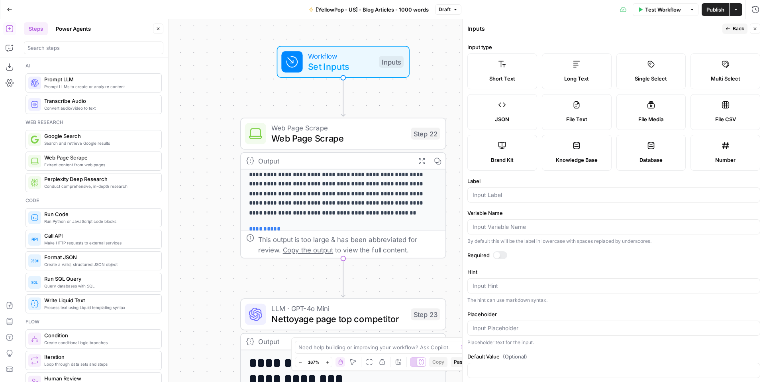
click at [588, 58] on label "Long Text" at bounding box center [577, 71] width 70 height 36
click at [501, 196] on input "Label" at bounding box center [613, 195] width 282 height 8
click at [486, 198] on input "blog_informations" at bounding box center [613, 195] width 282 height 8
type input "blog informations"
click at [486, 226] on input "Variable Name" at bounding box center [613, 227] width 282 height 8
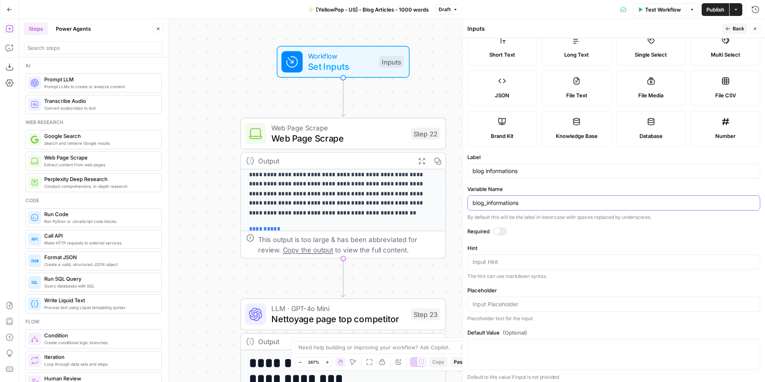
scroll to position [28, 0]
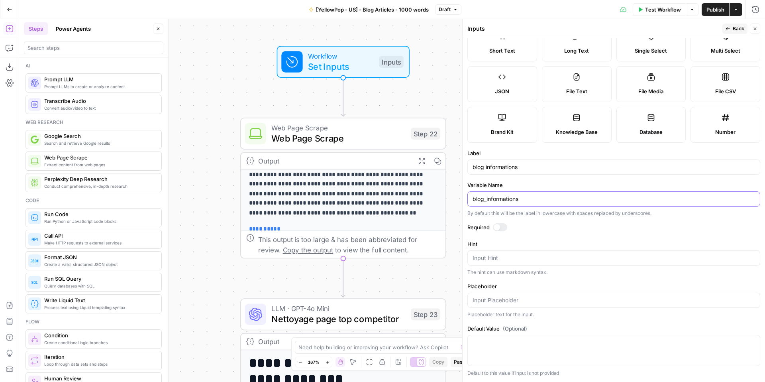
type input "blog_informations"
click at [733, 27] on span "Back" at bounding box center [739, 28] width 12 height 7
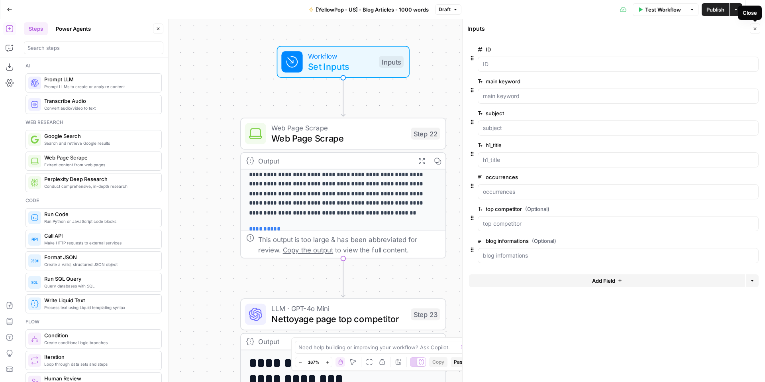
click at [754, 29] on icon "button" at bounding box center [755, 28] width 3 height 3
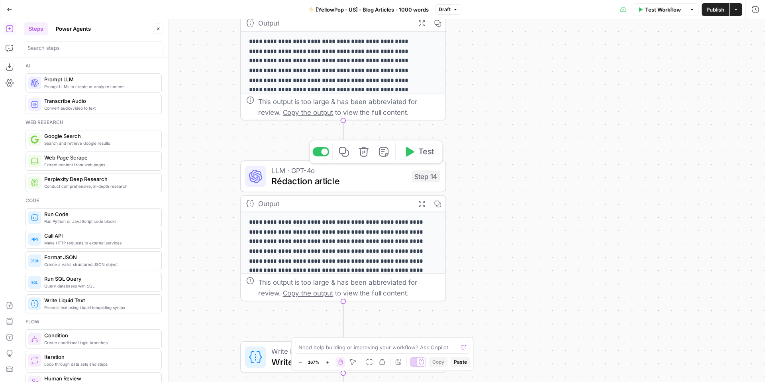
click at [350, 180] on span "Rédaction article" at bounding box center [338, 180] width 135 height 13
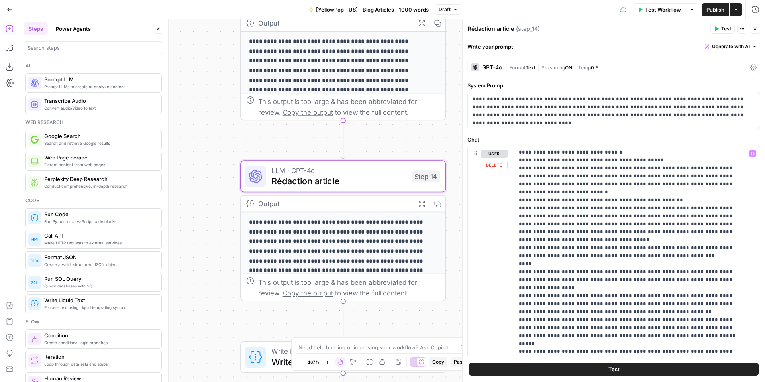
scroll to position [3040, 0]
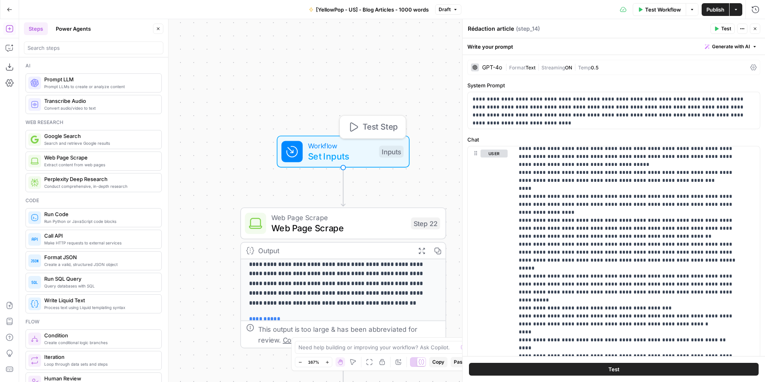
click at [341, 155] on span "Set Inputs" at bounding box center [341, 155] width 66 height 13
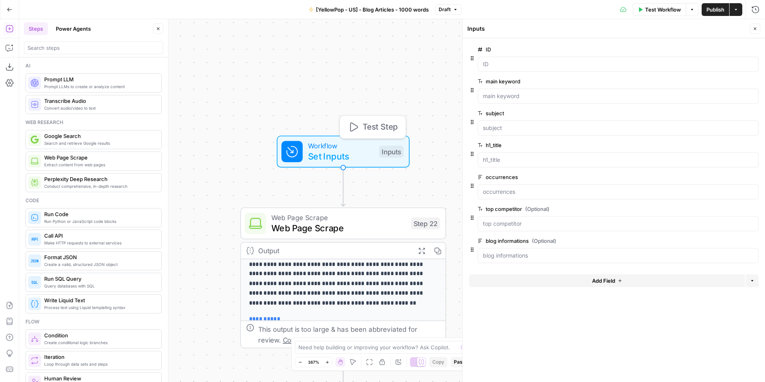
click at [384, 128] on span "Test Step" at bounding box center [380, 127] width 35 height 12
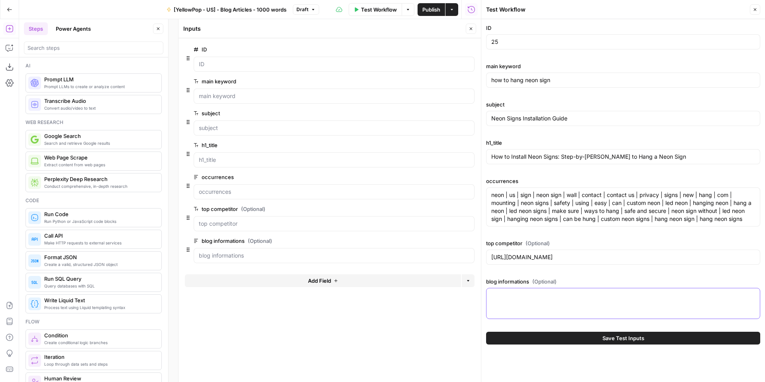
click at [504, 297] on textarea "blog informations (Optional)" at bounding box center [623, 295] width 264 height 8
paste textarea "Lor Ip Dolor si Amet Cons Adip Elit sedd ei temp i utlaboree dolorema, ali enim…"
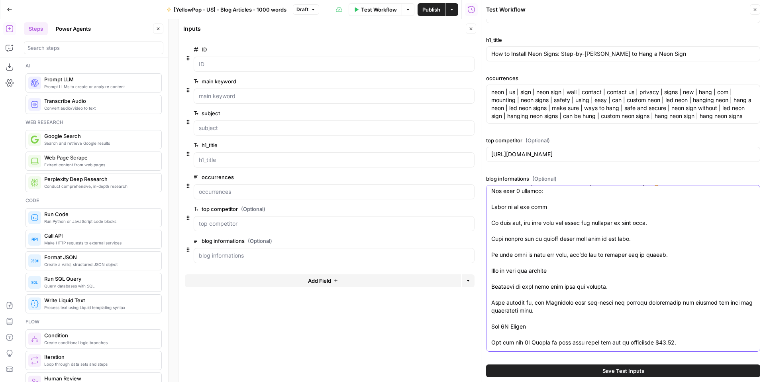
scroll to position [0, 0]
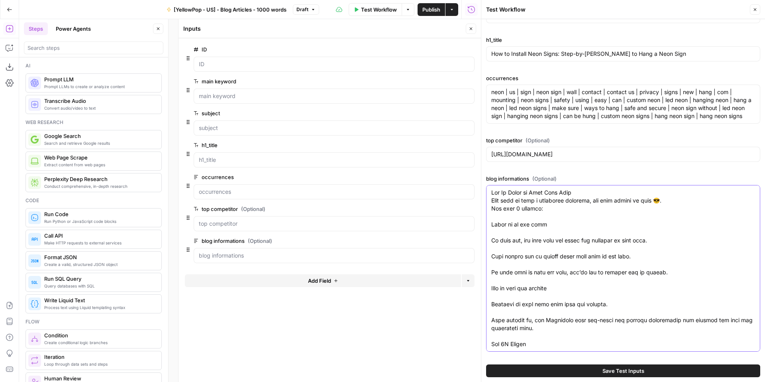
type textarea "Lor Ip Dolor si Amet Cons Adip Elit sedd ei temp i utlaboree dolorema, ali enim…"
click at [613, 376] on button "Save Test Inputs" at bounding box center [623, 370] width 274 height 13
click at [755, 10] on icon "button" at bounding box center [755, 9] width 5 height 5
